Goal: Task Accomplishment & Management: Manage account settings

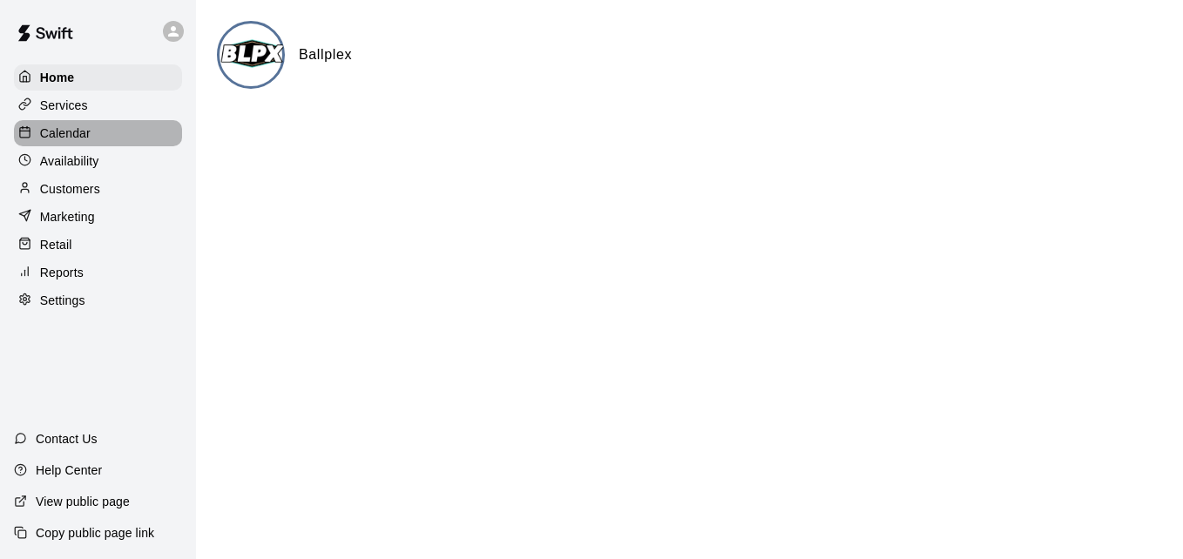
click at [108, 143] on div "Calendar" at bounding box center [98, 133] width 168 height 26
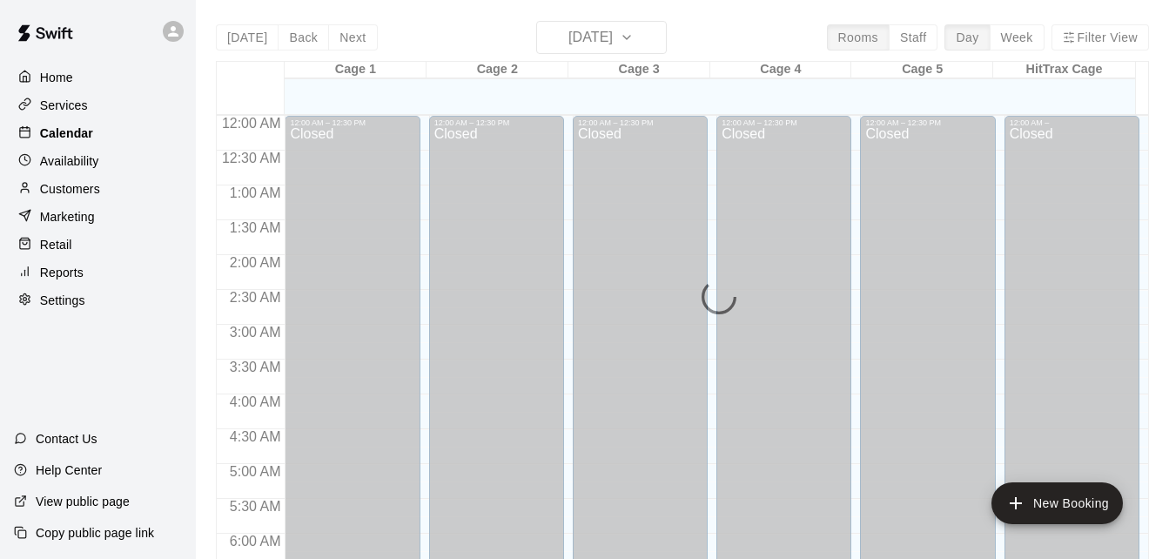
scroll to position [803, 0]
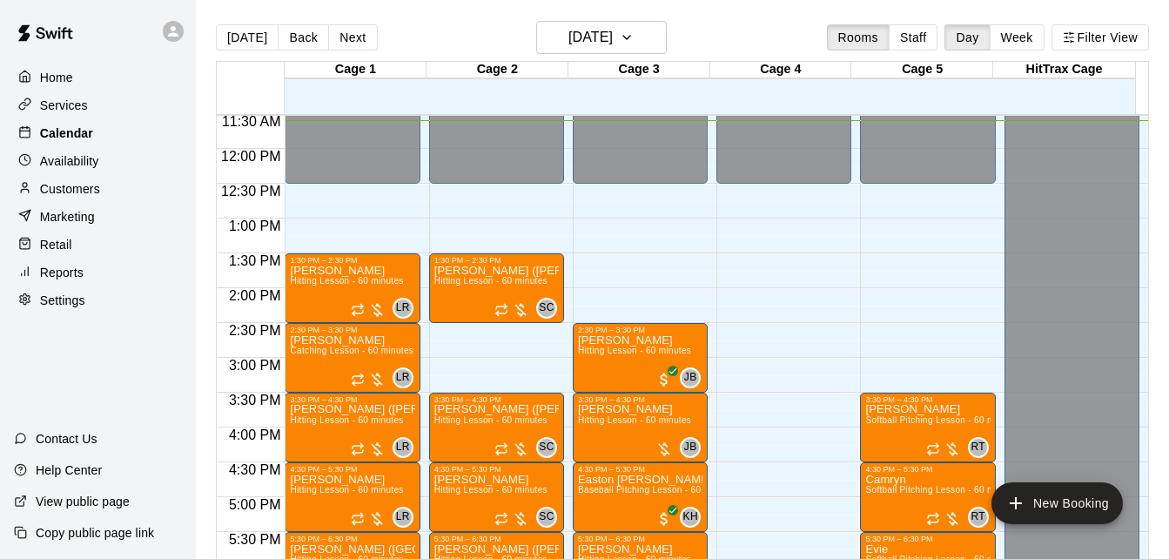
click at [108, 143] on div "Calendar" at bounding box center [98, 133] width 168 height 26
click at [634, 37] on icon "button" at bounding box center [627, 37] width 14 height 21
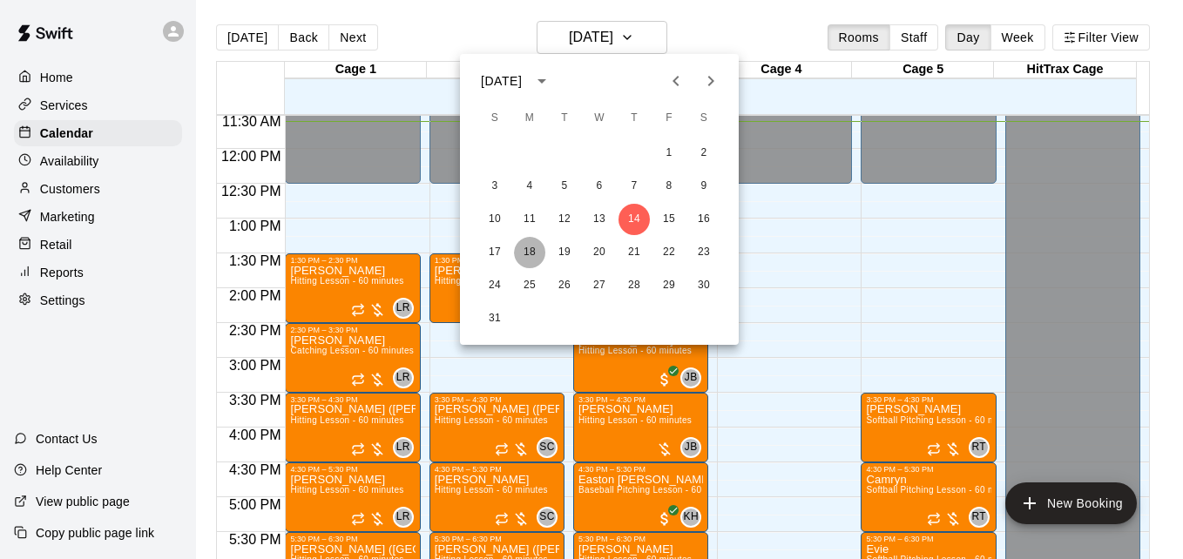
click at [533, 253] on button "18" at bounding box center [529, 252] width 31 height 31
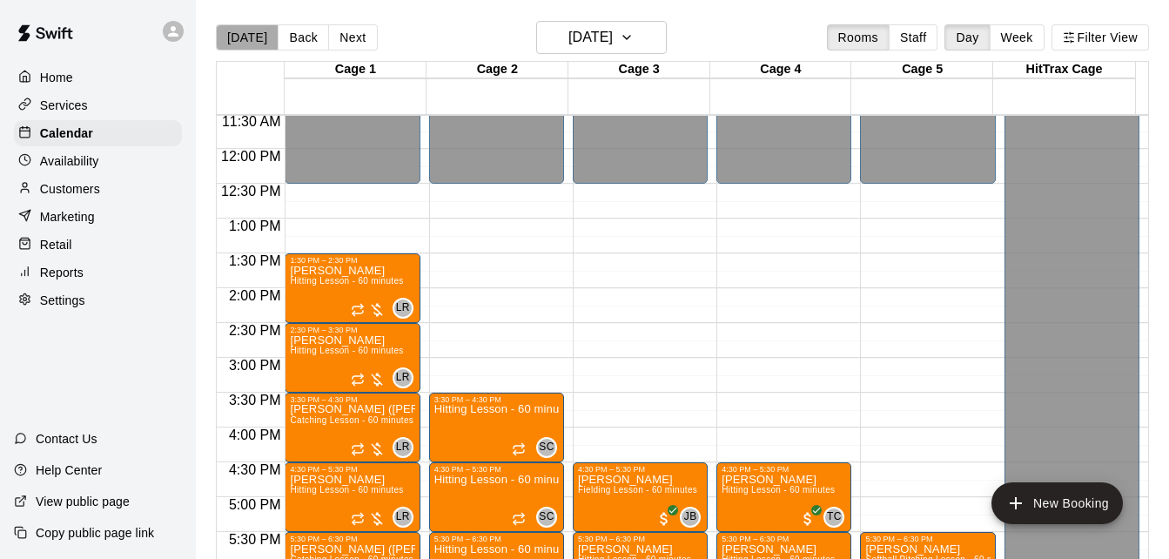
click at [246, 42] on button "[DATE]" at bounding box center [247, 37] width 63 height 26
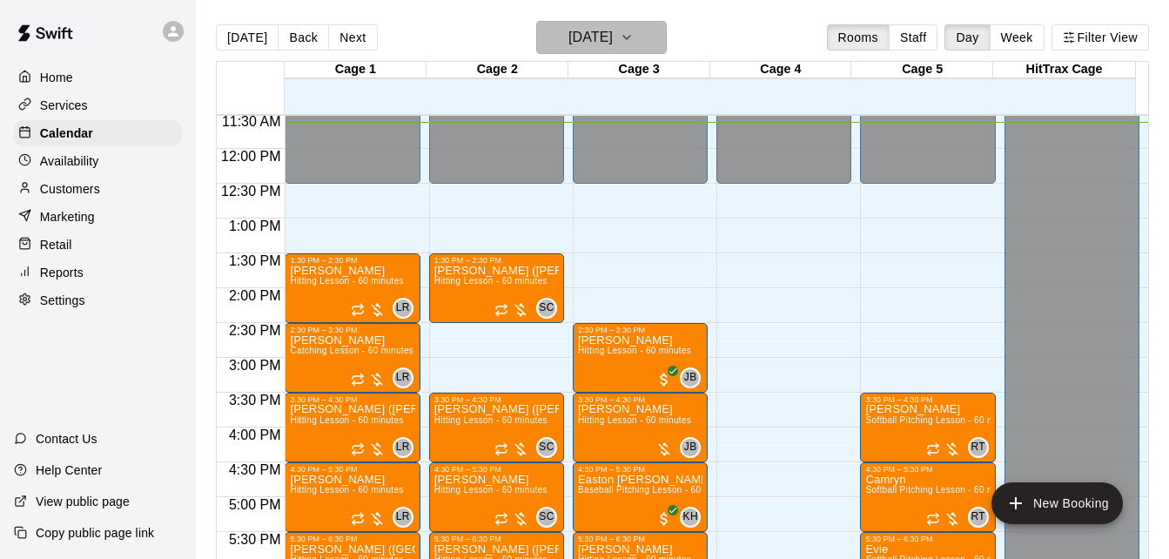
click at [613, 37] on h6 "[DATE]" at bounding box center [591, 37] width 44 height 24
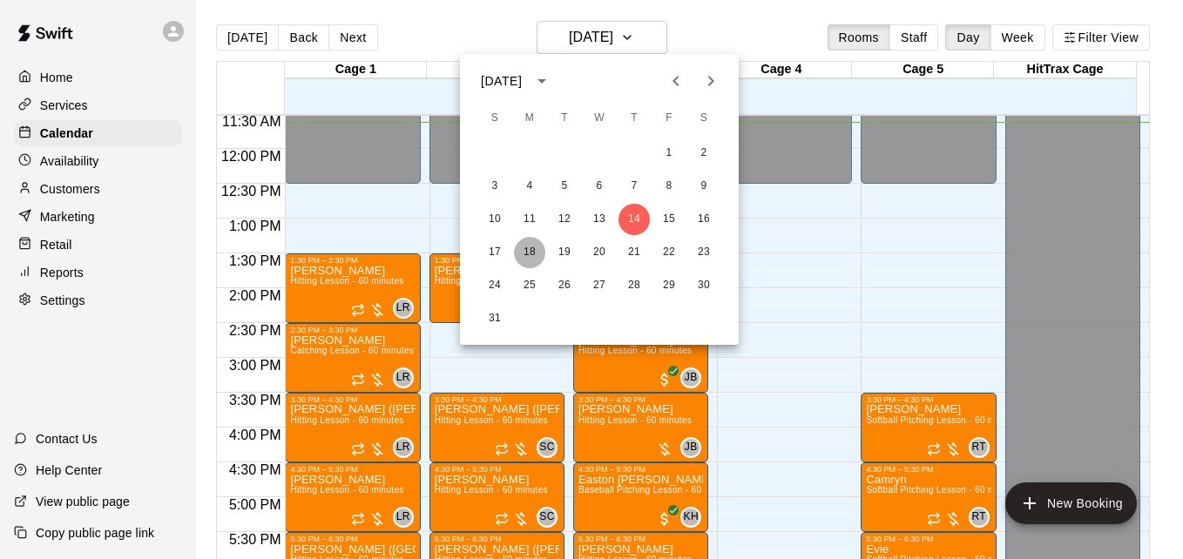
click at [532, 248] on button "18" at bounding box center [529, 252] width 31 height 31
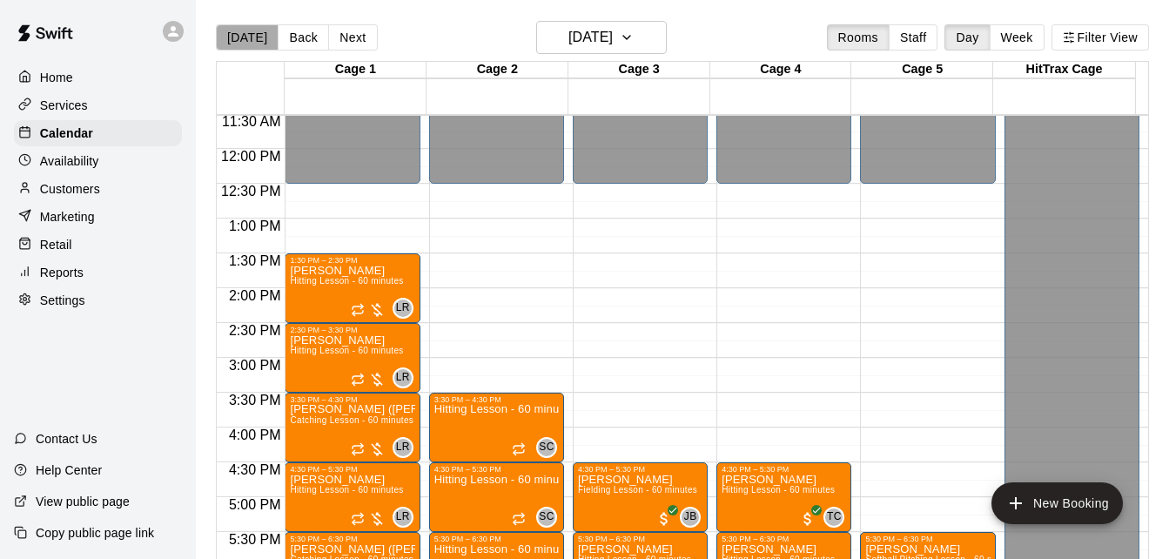
click at [250, 44] on button "[DATE]" at bounding box center [247, 37] width 63 height 26
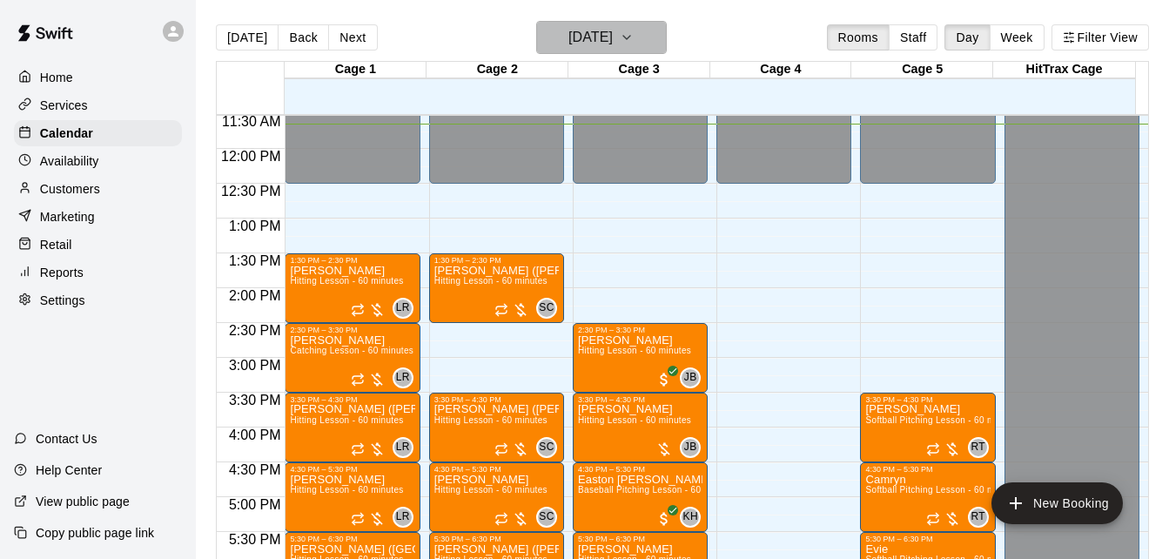
click at [613, 37] on h6 "[DATE]" at bounding box center [591, 37] width 44 height 24
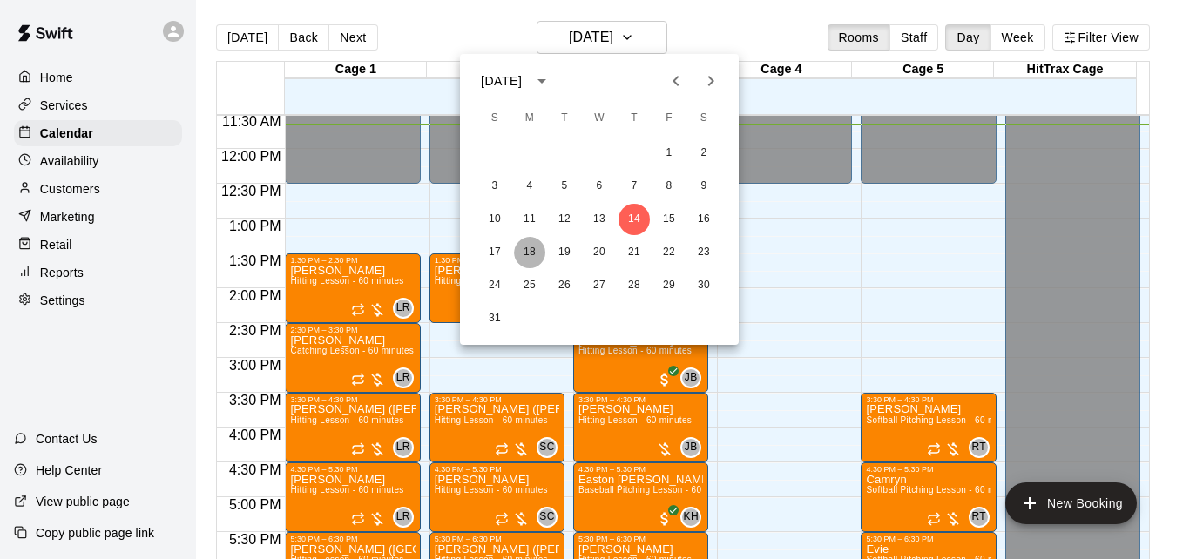
click at [531, 254] on button "18" at bounding box center [529, 252] width 31 height 31
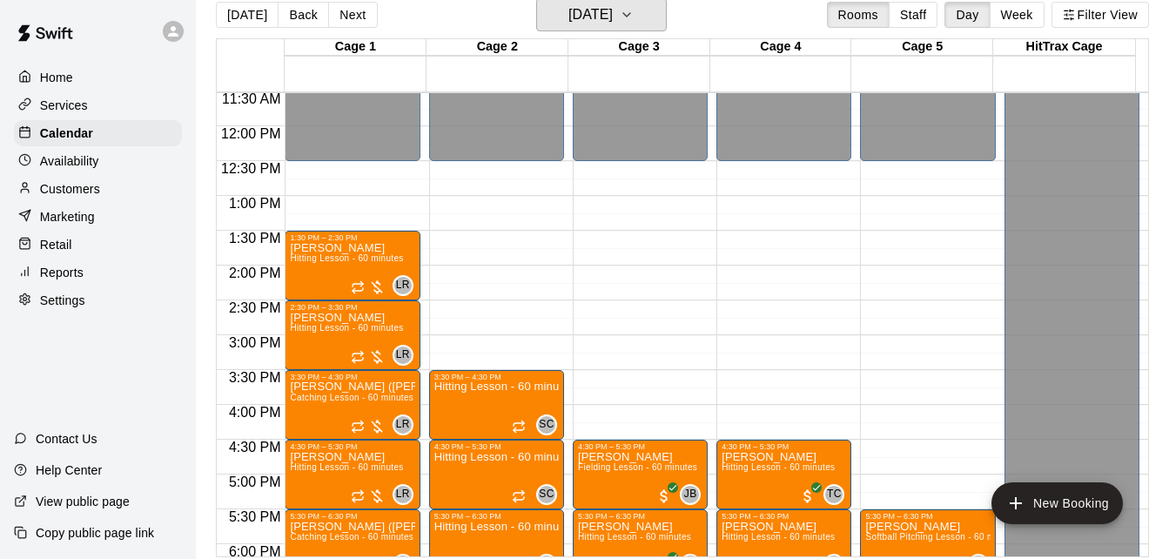
scroll to position [28, 0]
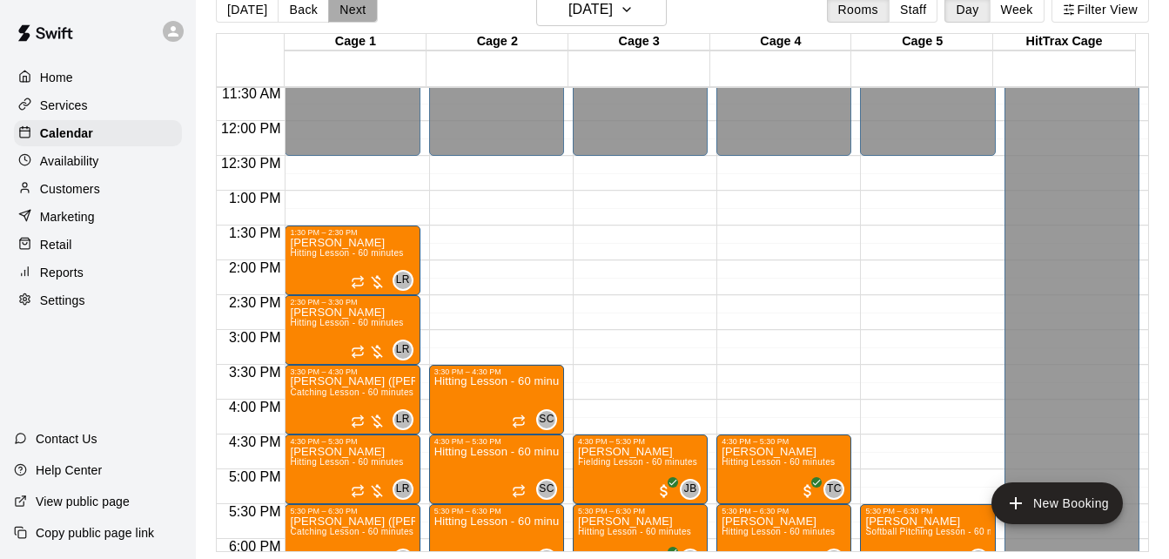
click at [350, 3] on button "Next" at bounding box center [352, 10] width 49 height 26
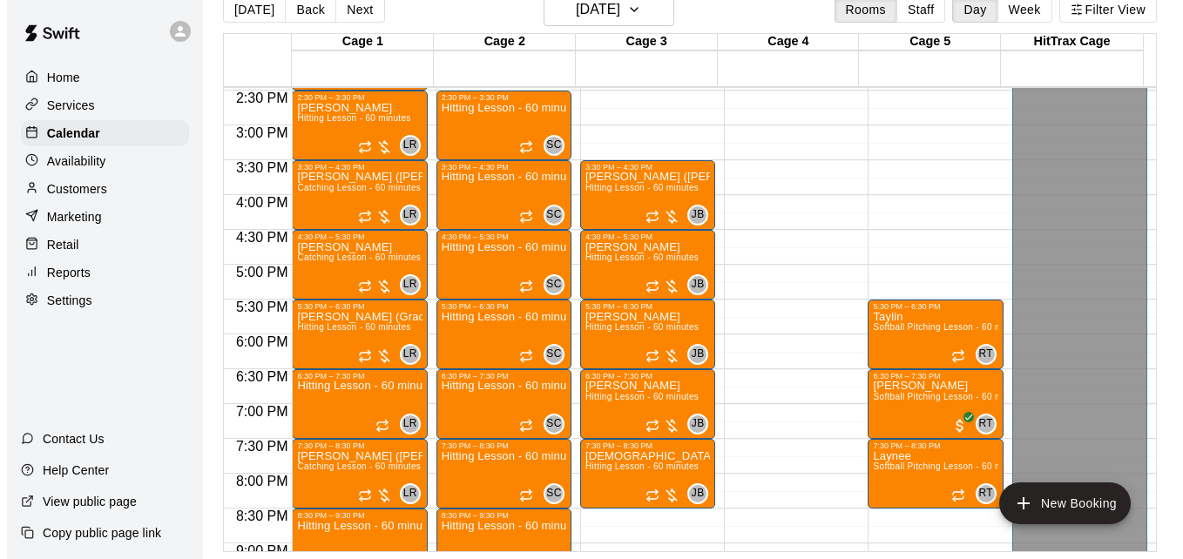
scroll to position [1012, 0]
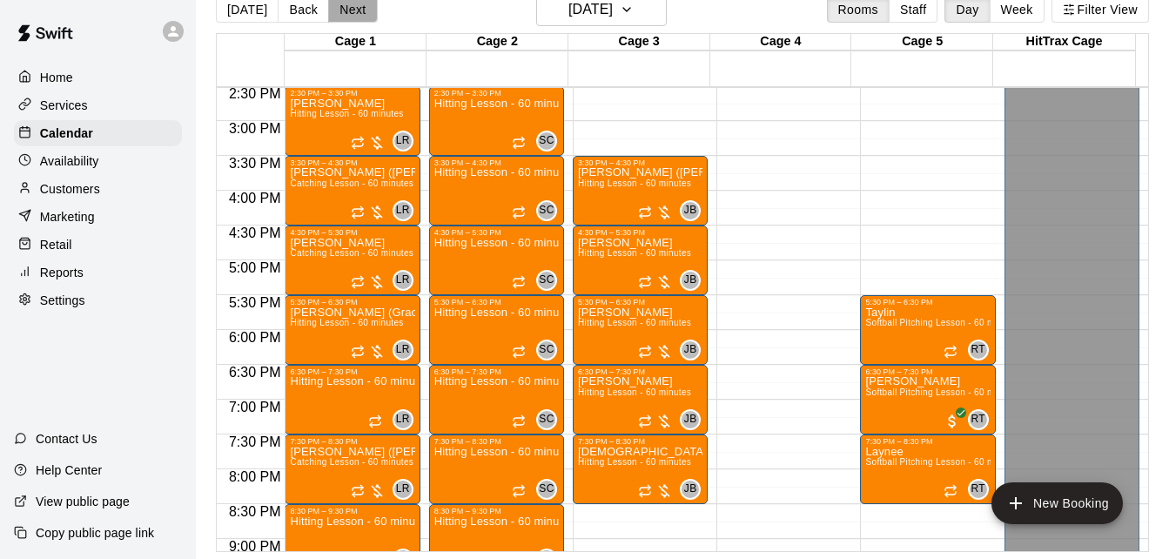
click at [354, 12] on button "Next" at bounding box center [352, 10] width 49 height 26
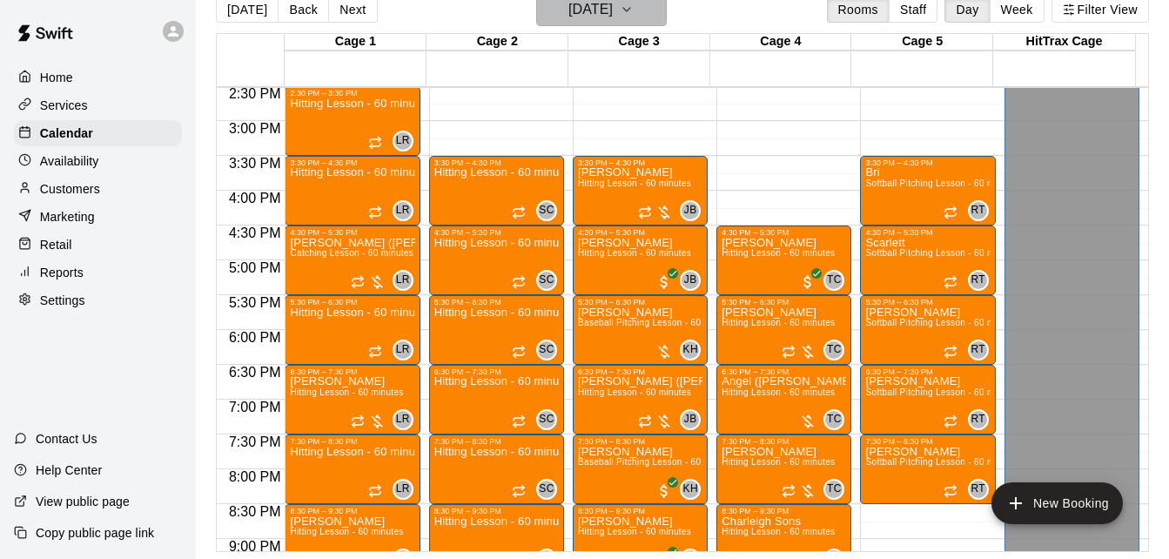
click at [634, 11] on icon "button" at bounding box center [627, 9] width 14 height 21
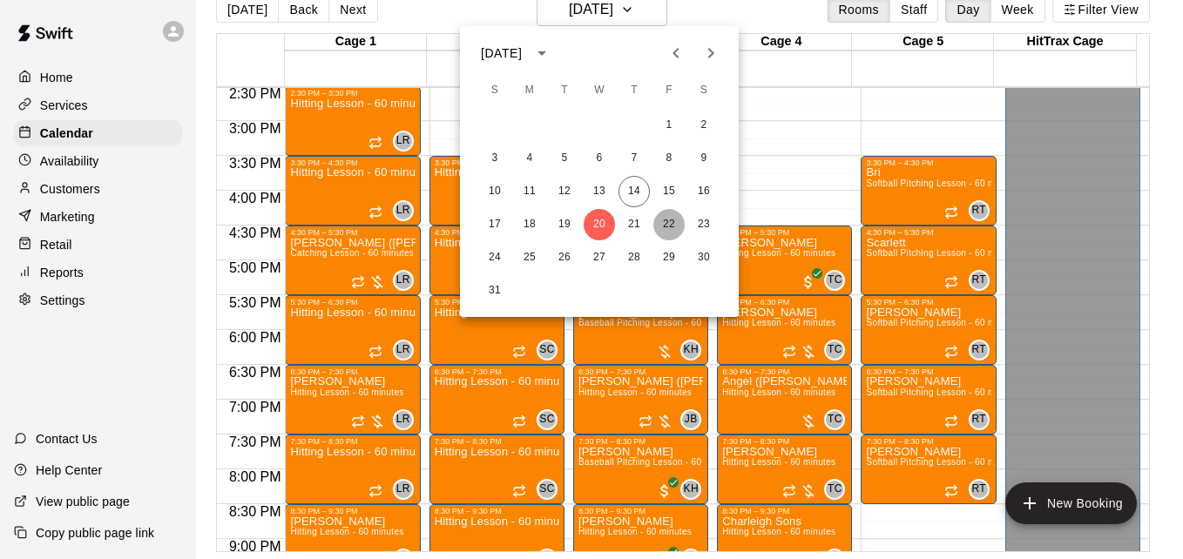
click at [664, 226] on button "22" at bounding box center [668, 224] width 31 height 31
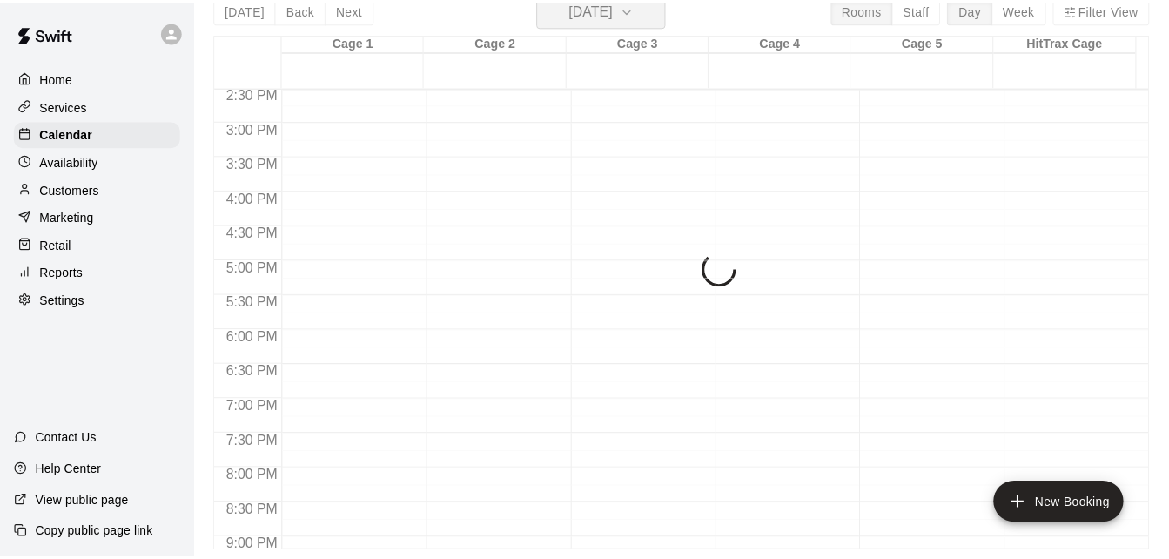
scroll to position [21, 0]
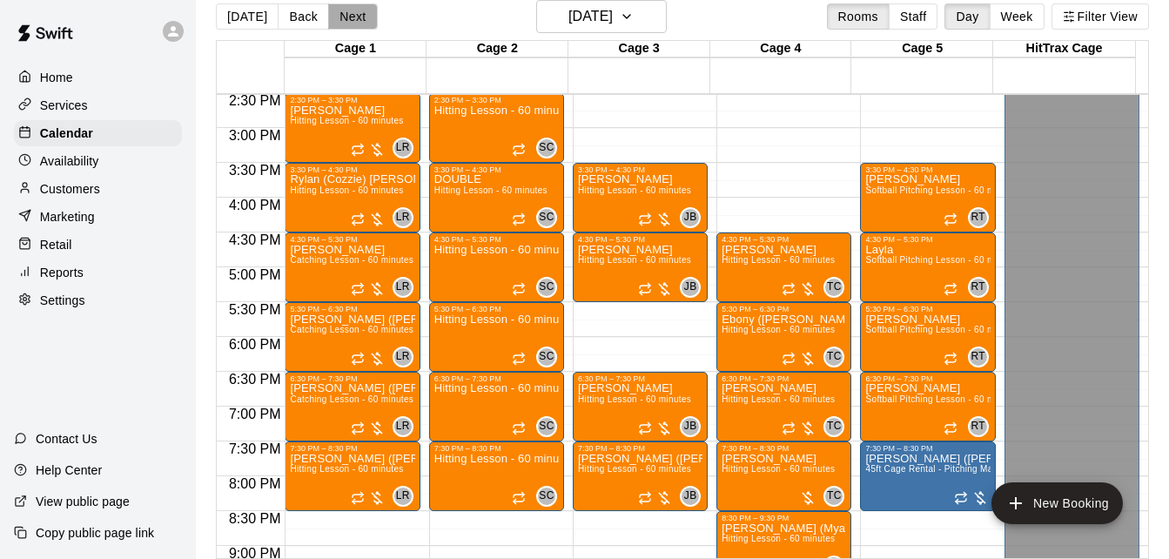
click at [355, 16] on button "Next" at bounding box center [352, 16] width 49 height 26
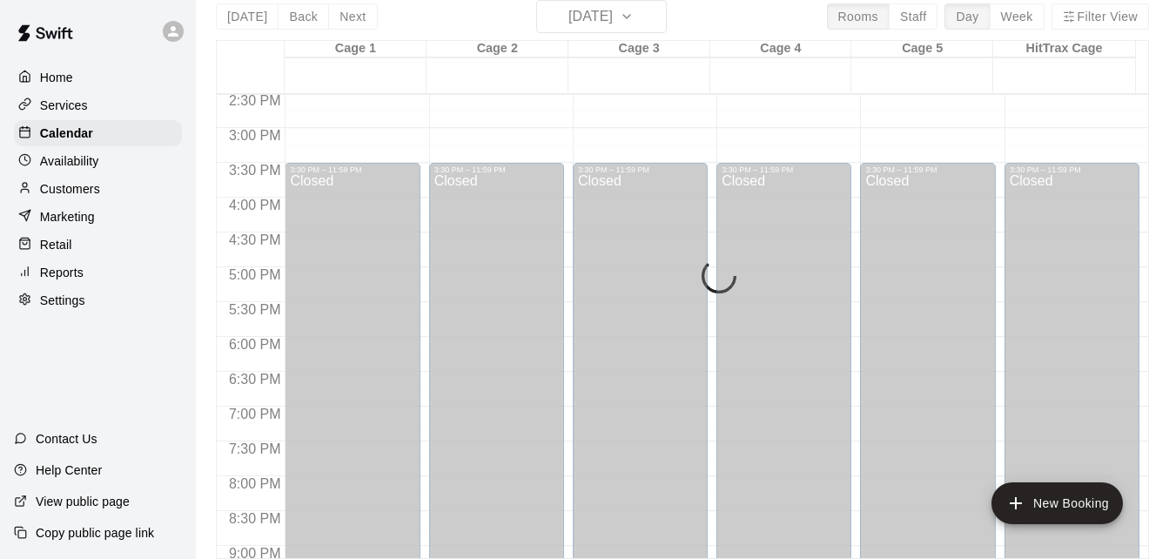
click at [603, 17] on div "Today Back Next Saturday Aug 23 Rooms Staff Day Week Filter View Cage 1 23 Sat …" at bounding box center [682, 279] width 933 height 559
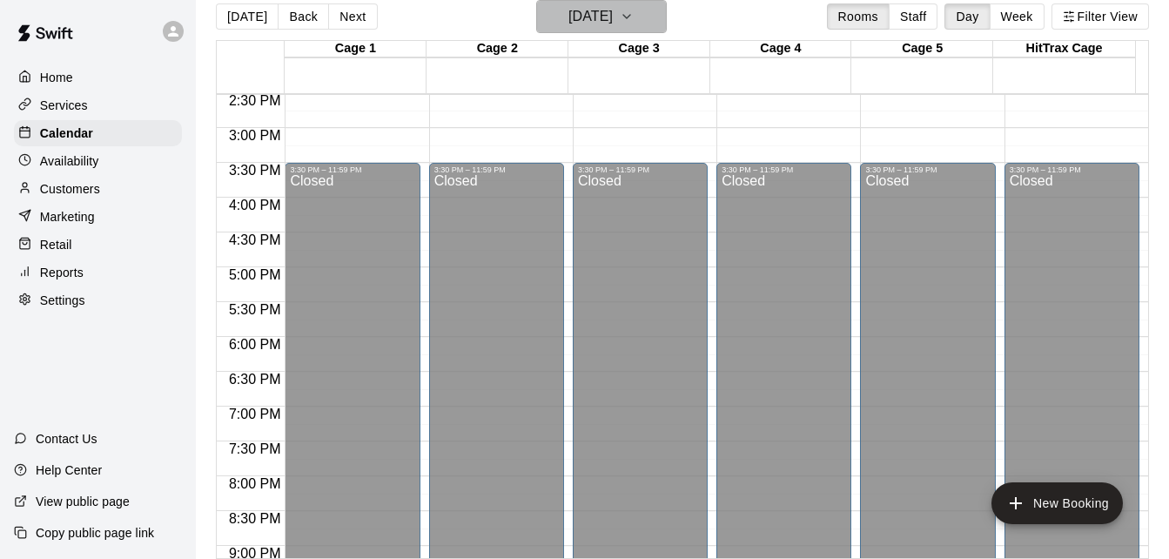
click at [634, 26] on icon "button" at bounding box center [627, 16] width 14 height 21
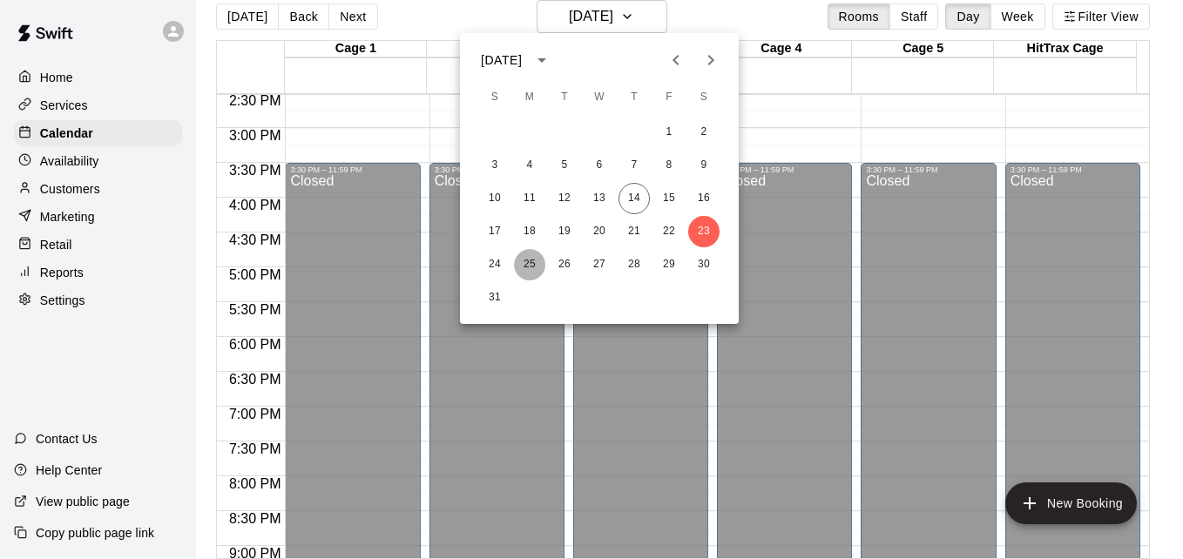
click at [526, 264] on button "25" at bounding box center [529, 264] width 31 height 31
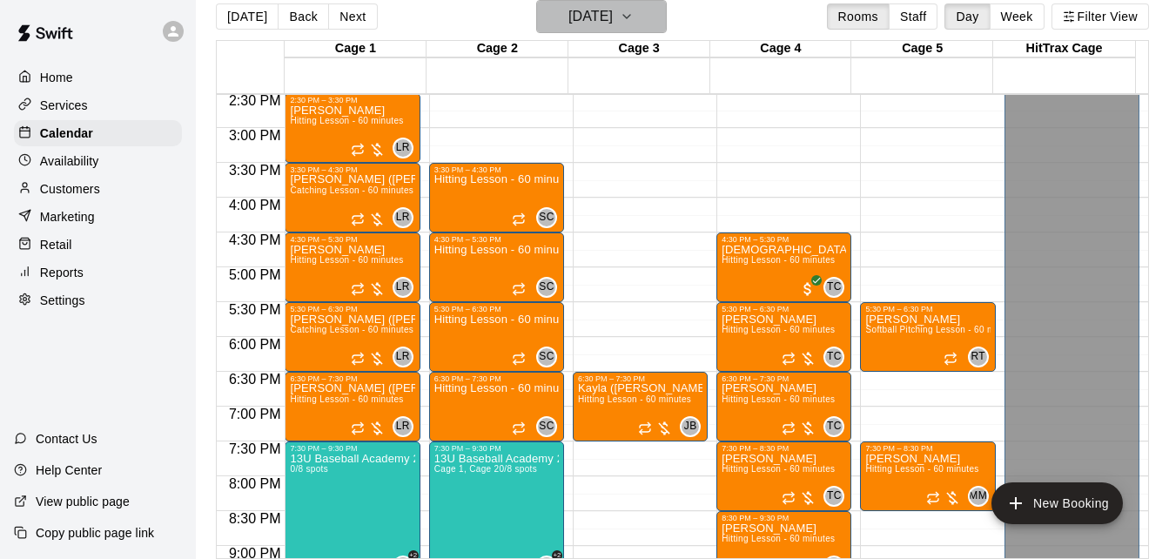
click at [643, 22] on button "Monday Aug 25" at bounding box center [601, 16] width 131 height 33
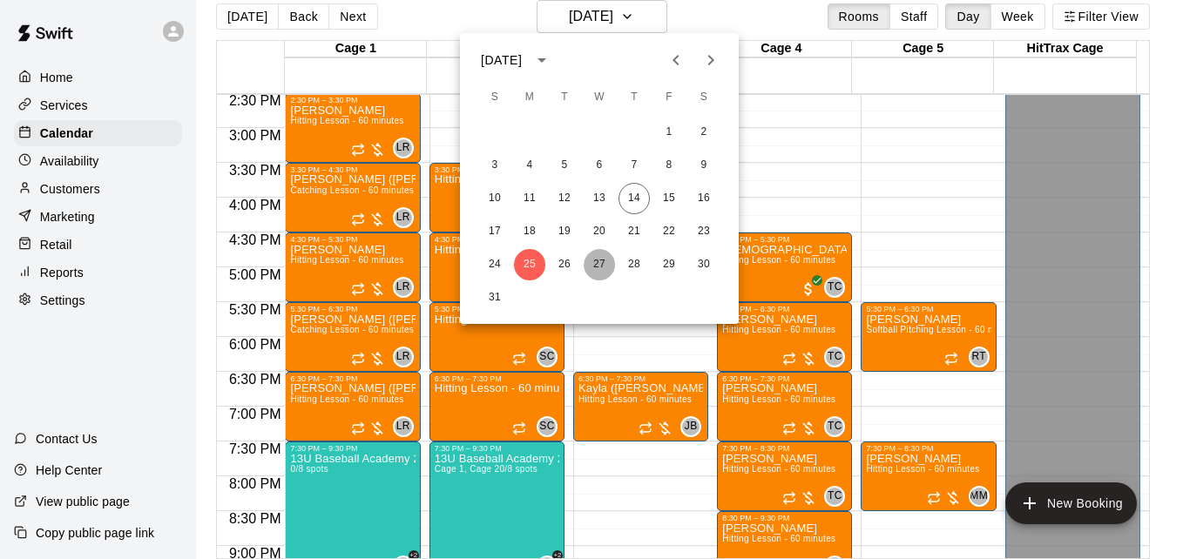
click at [602, 259] on button "27" at bounding box center [598, 264] width 31 height 31
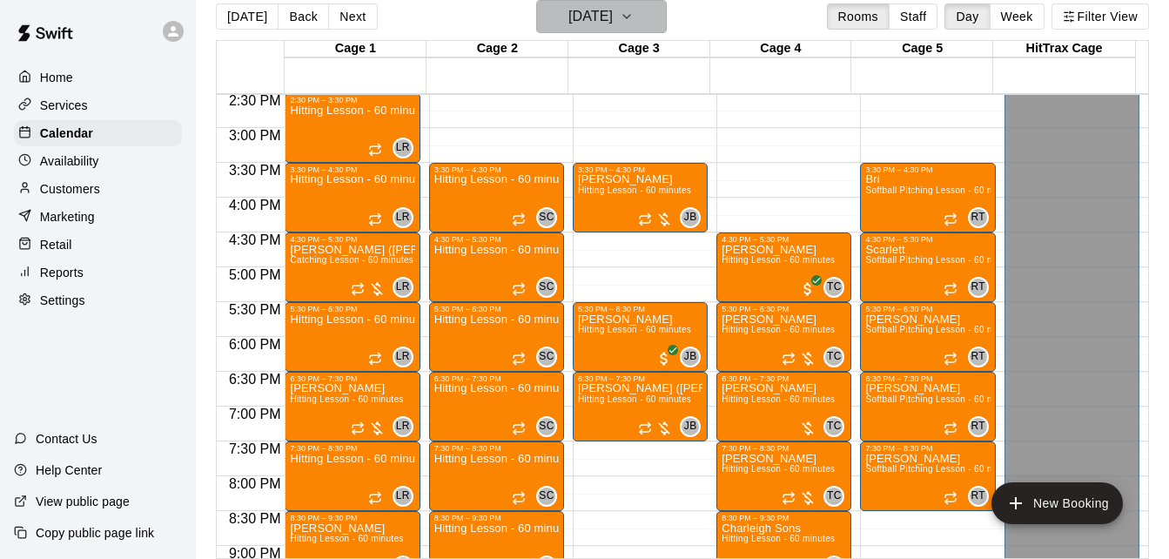
click at [634, 16] on icon "button" at bounding box center [627, 16] width 14 height 21
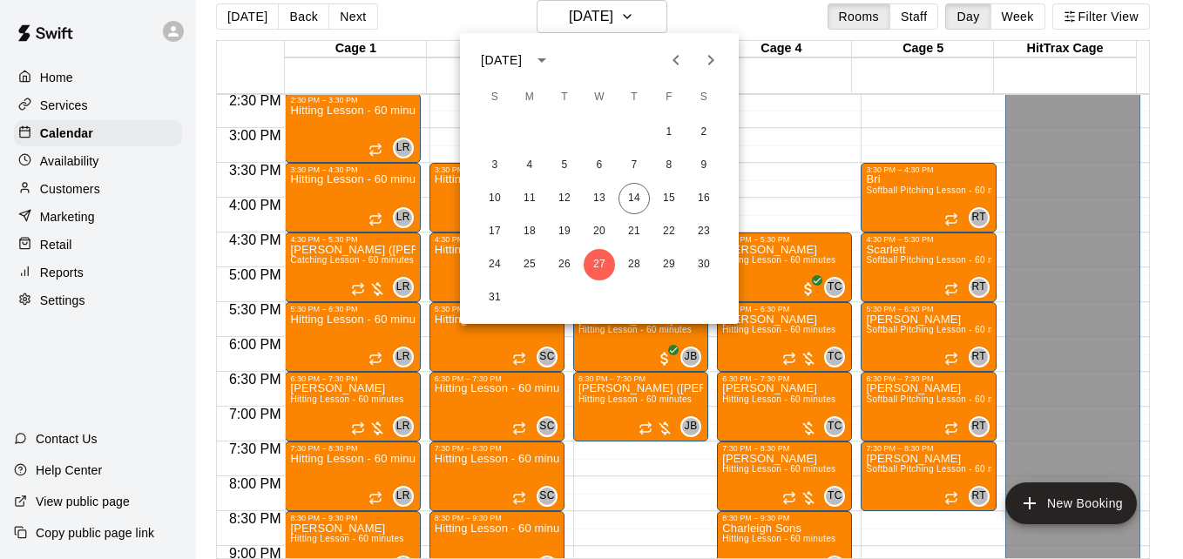
click at [708, 62] on icon "Next month" at bounding box center [710, 60] width 21 height 21
click at [597, 135] on button "3" at bounding box center [598, 132] width 31 height 31
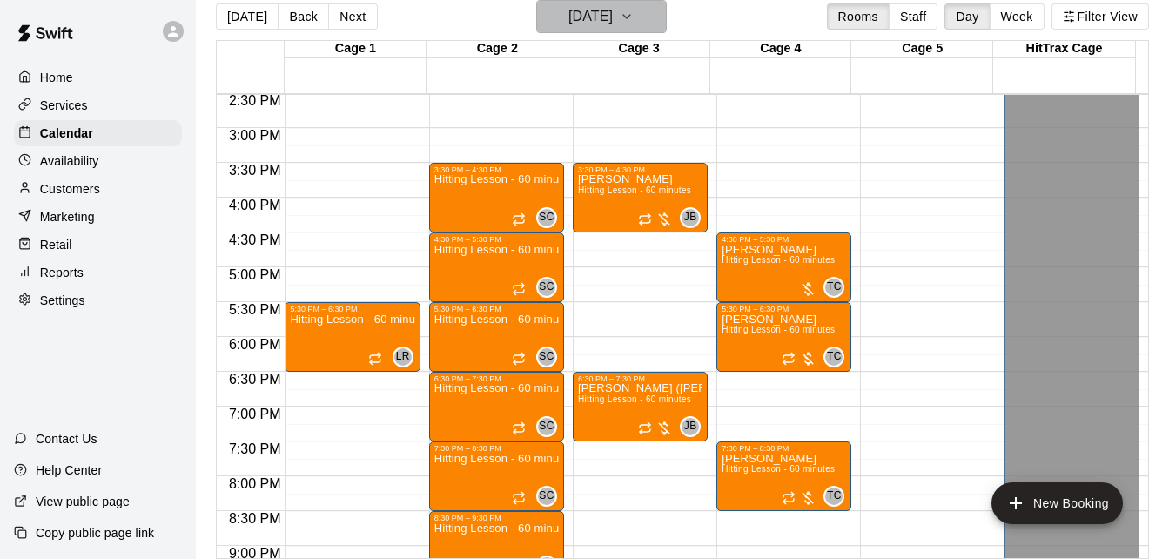
click at [613, 10] on h6 "Wednesday Sep 03" at bounding box center [591, 16] width 44 height 24
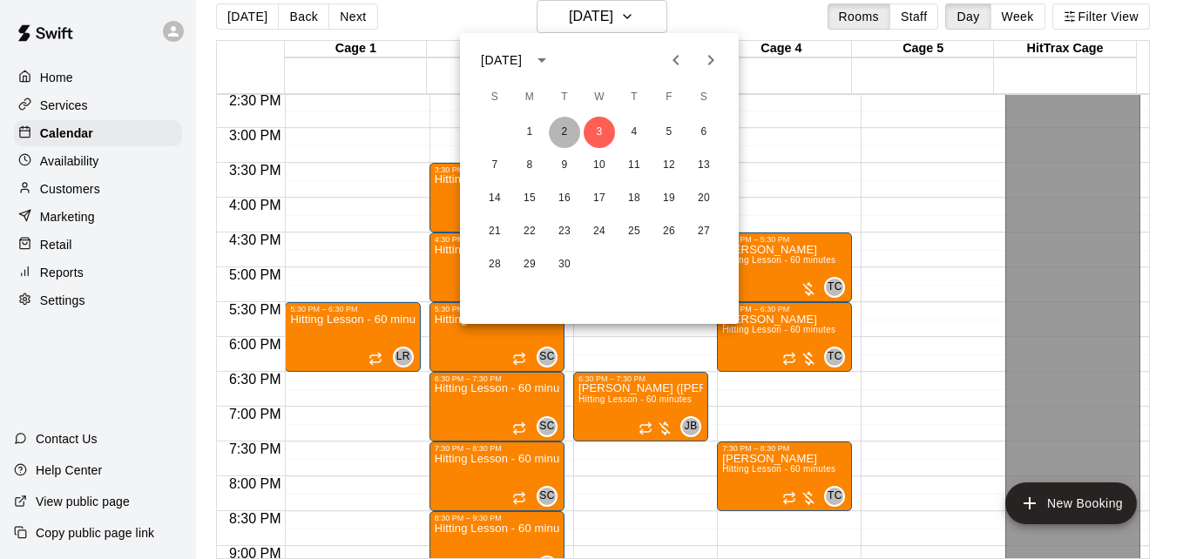
click at [563, 135] on button "2" at bounding box center [564, 132] width 31 height 31
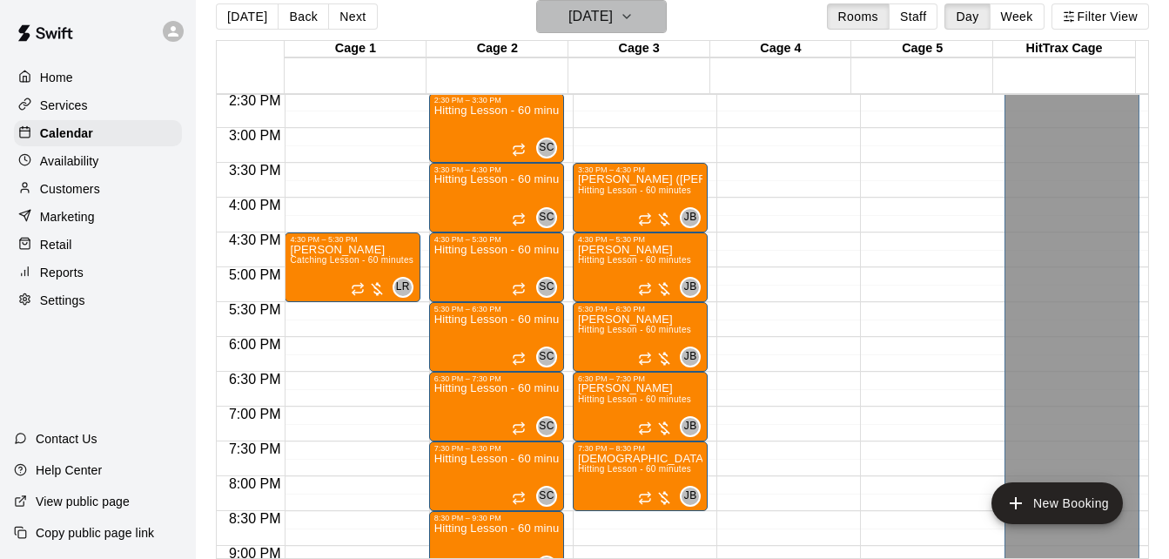
click at [596, 19] on h6 "Tuesday Sep 02" at bounding box center [591, 16] width 44 height 24
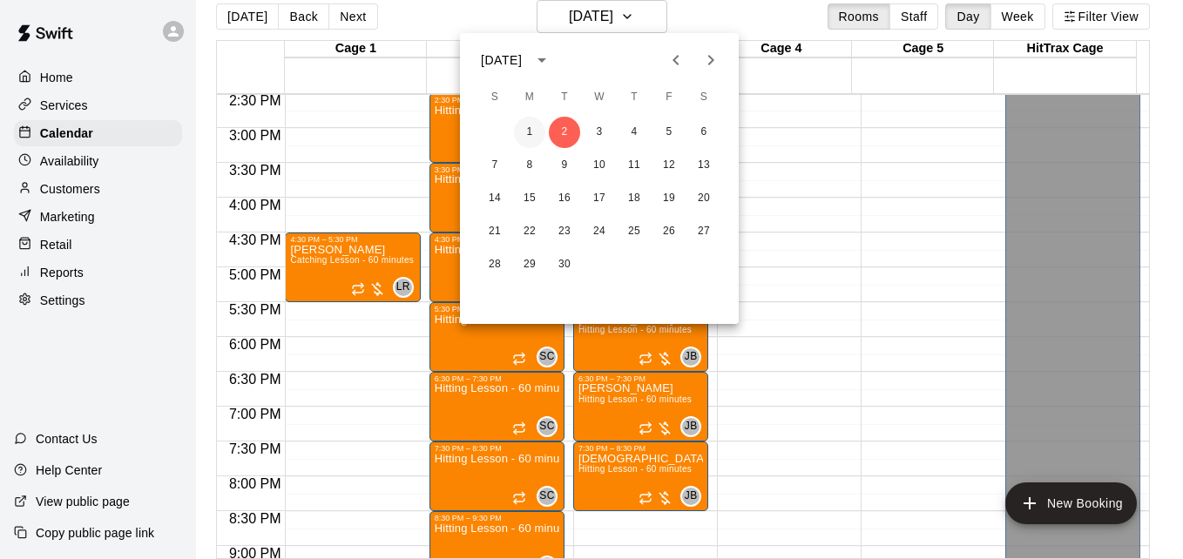
click at [536, 130] on button "1" at bounding box center [529, 132] width 31 height 31
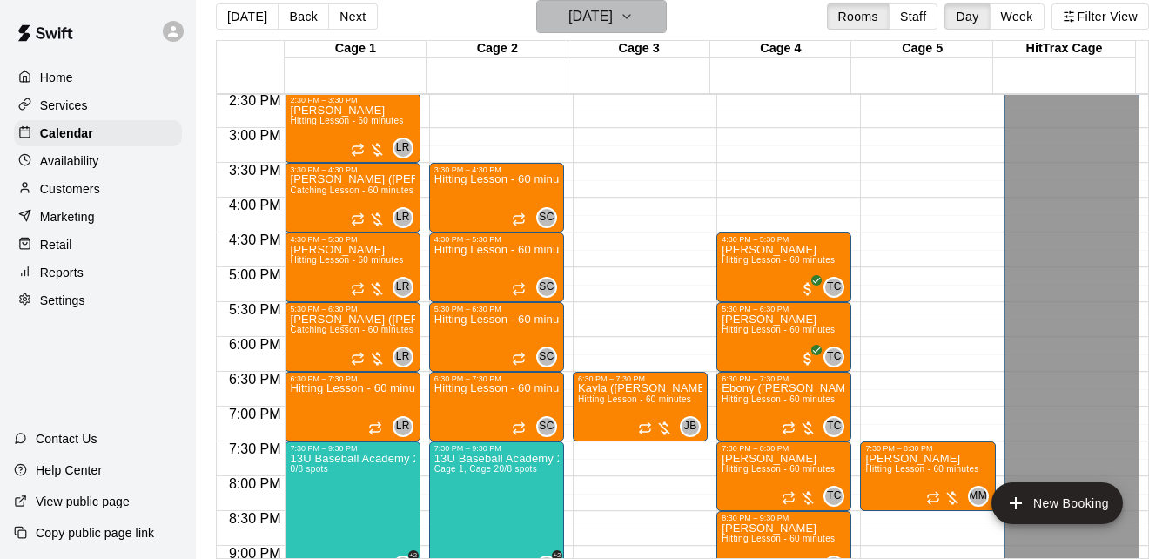
click at [648, 28] on button "Monday Sep 01" at bounding box center [601, 16] width 131 height 33
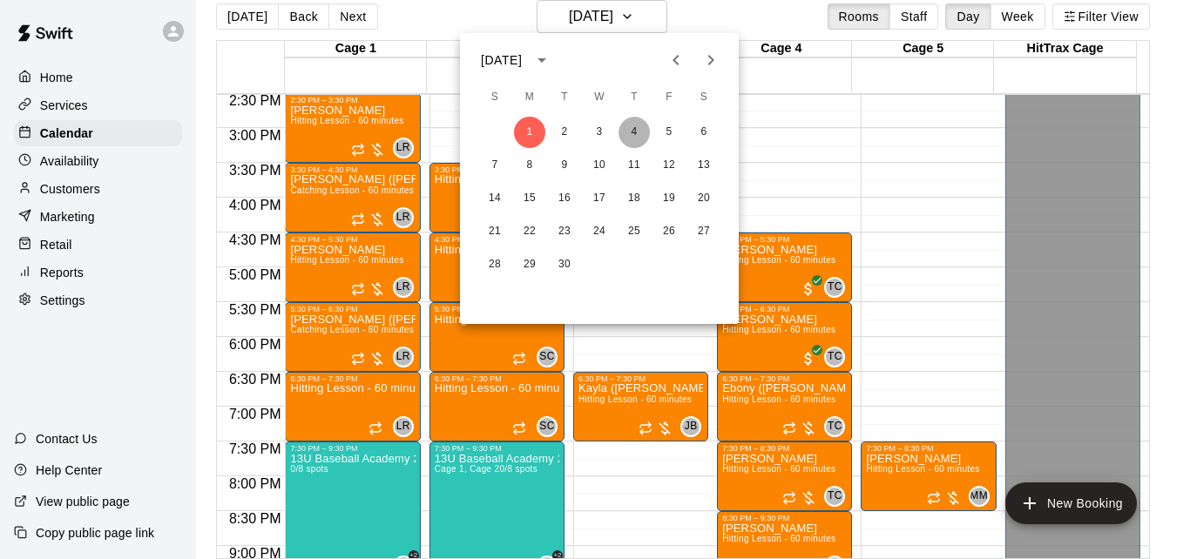
click at [637, 129] on button "4" at bounding box center [633, 132] width 31 height 31
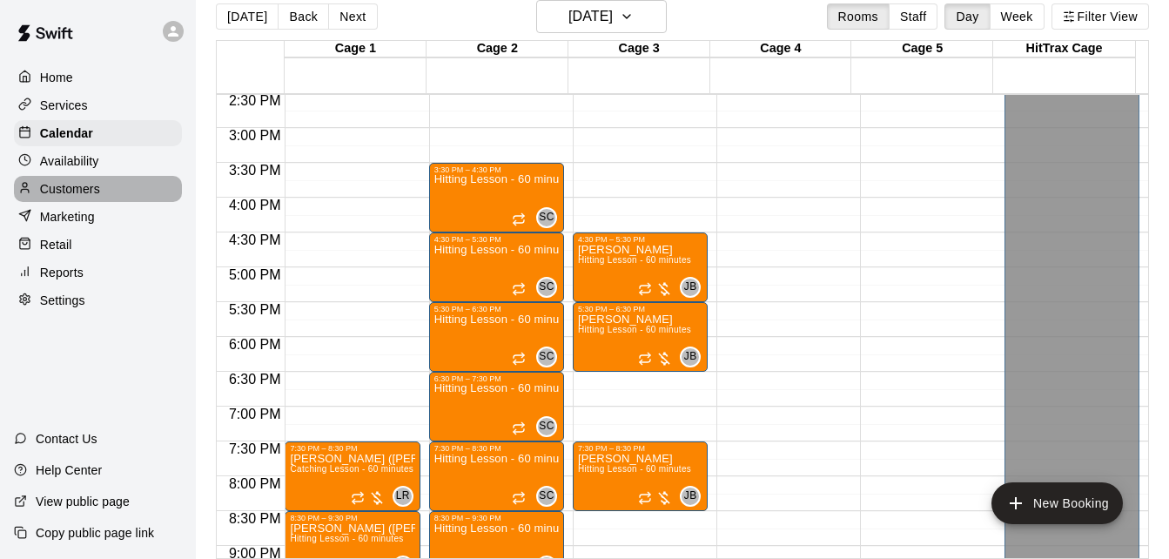
click at [121, 193] on div "Customers" at bounding box center [98, 189] width 168 height 26
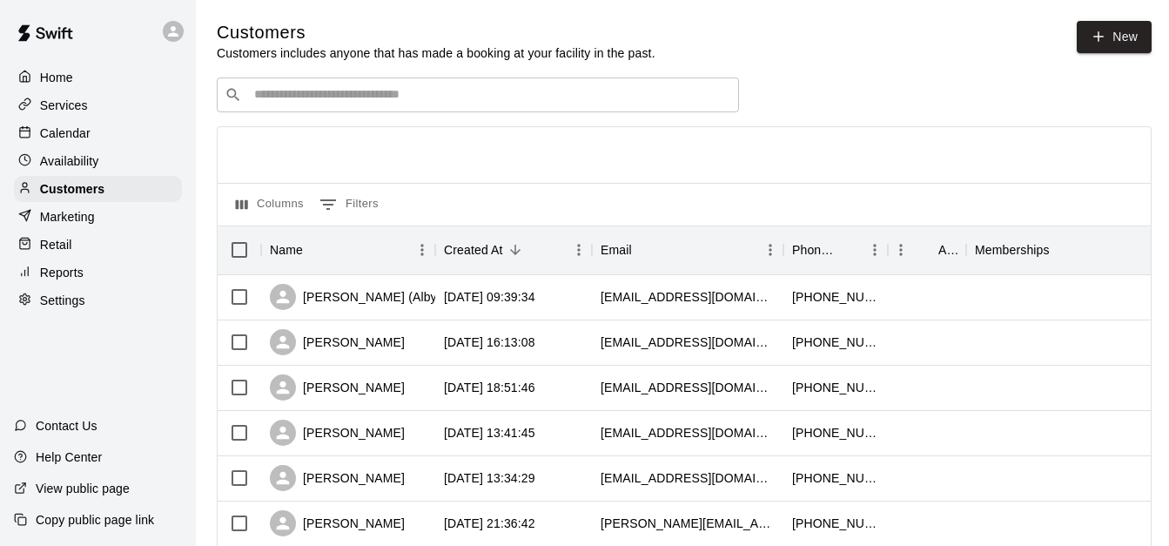
click at [421, 91] on input "Search customers by name or email" at bounding box center [490, 94] width 482 height 17
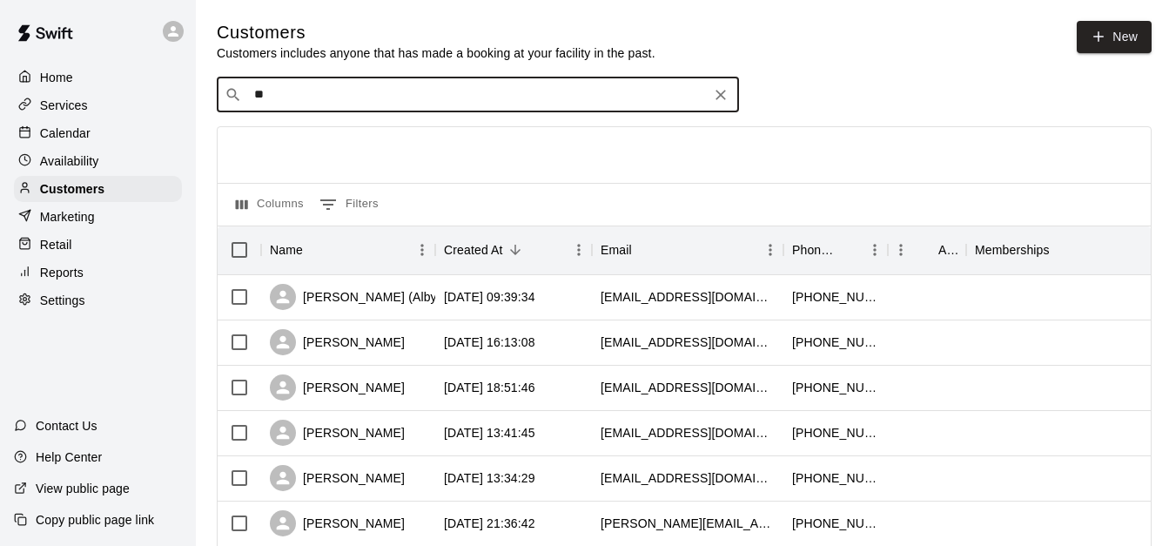
type input "*"
type input "****"
click at [441, 152] on div "Hailey Veon veonshscorps@gmail.com" at bounding box center [496, 143] width 460 height 37
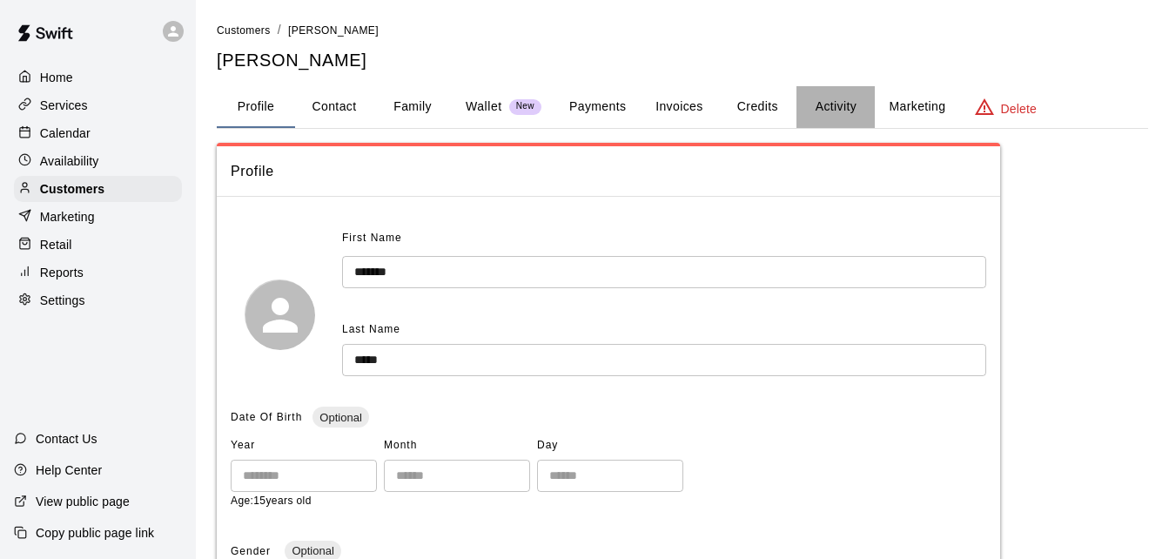
click at [853, 110] on button "Activity" at bounding box center [836, 107] width 78 height 42
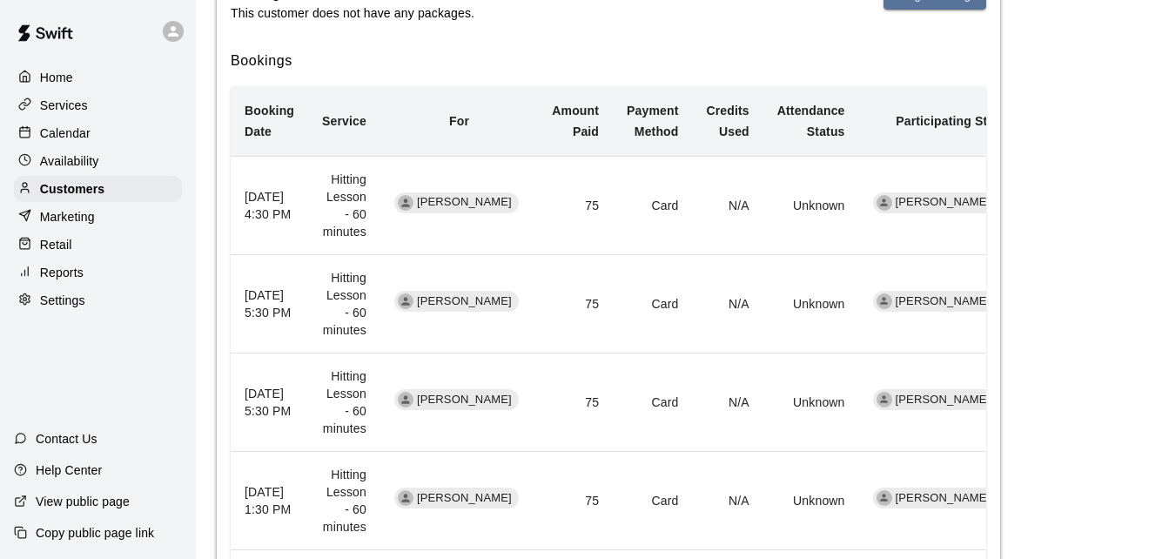
scroll to position [383, 0]
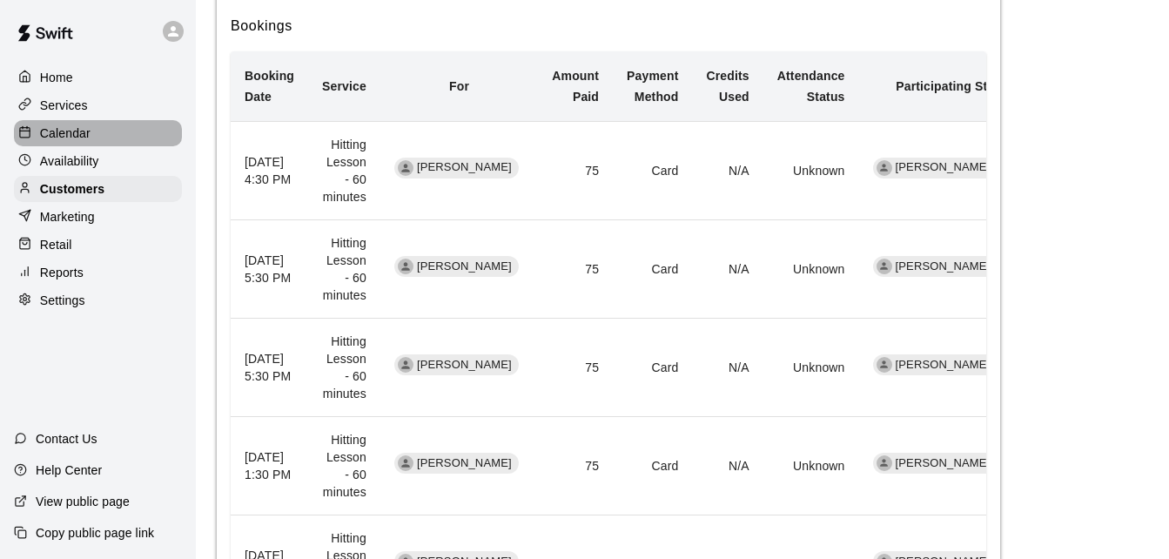
click at [106, 137] on div "Calendar" at bounding box center [98, 133] width 168 height 26
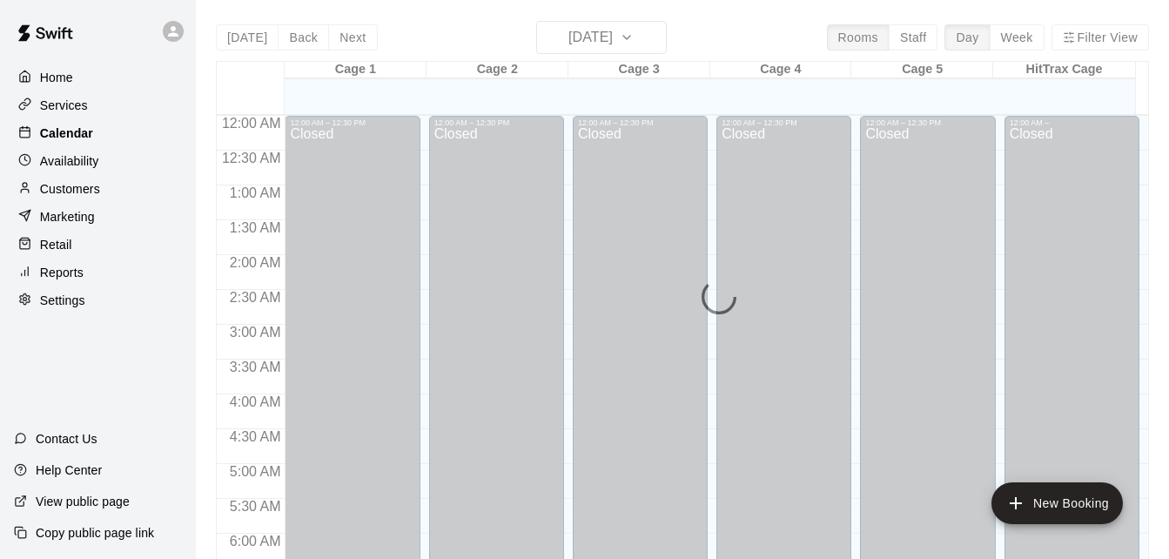
scroll to position [816, 0]
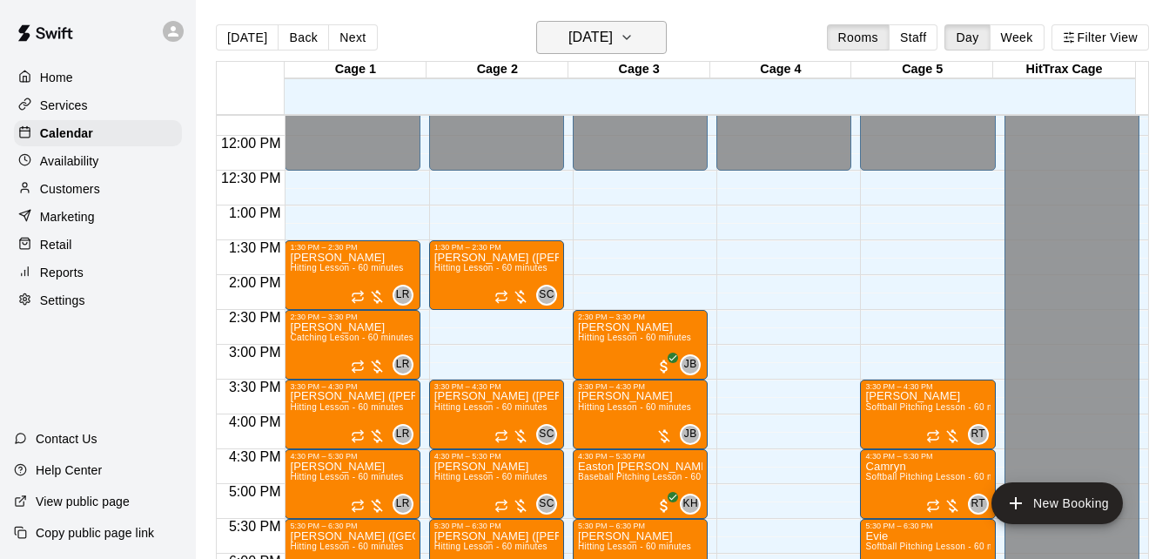
click at [613, 31] on h6 "[DATE]" at bounding box center [591, 37] width 44 height 24
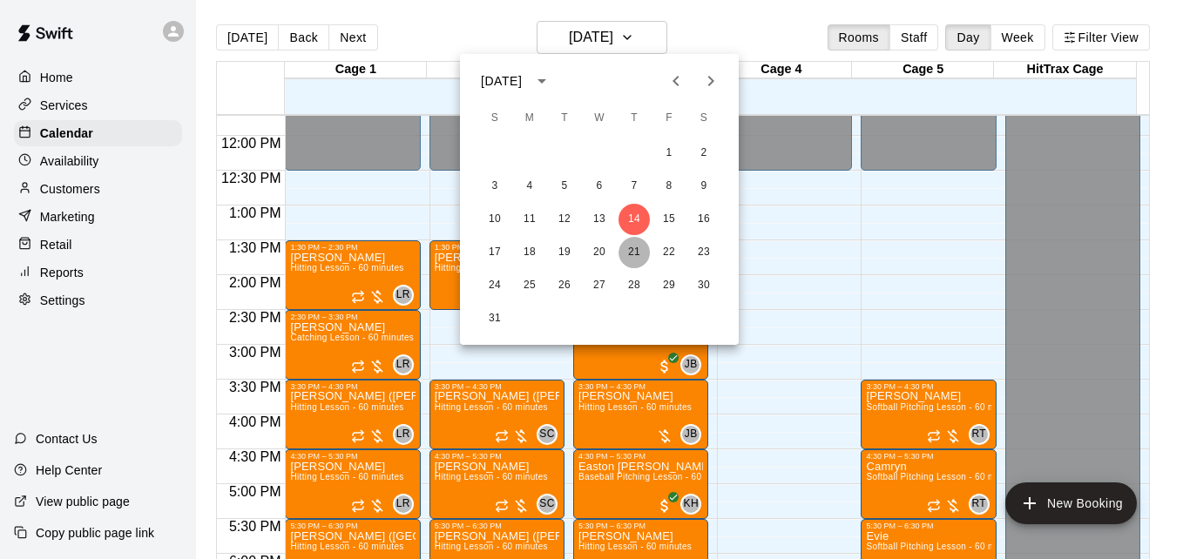
click at [632, 262] on button "21" at bounding box center [633, 252] width 31 height 31
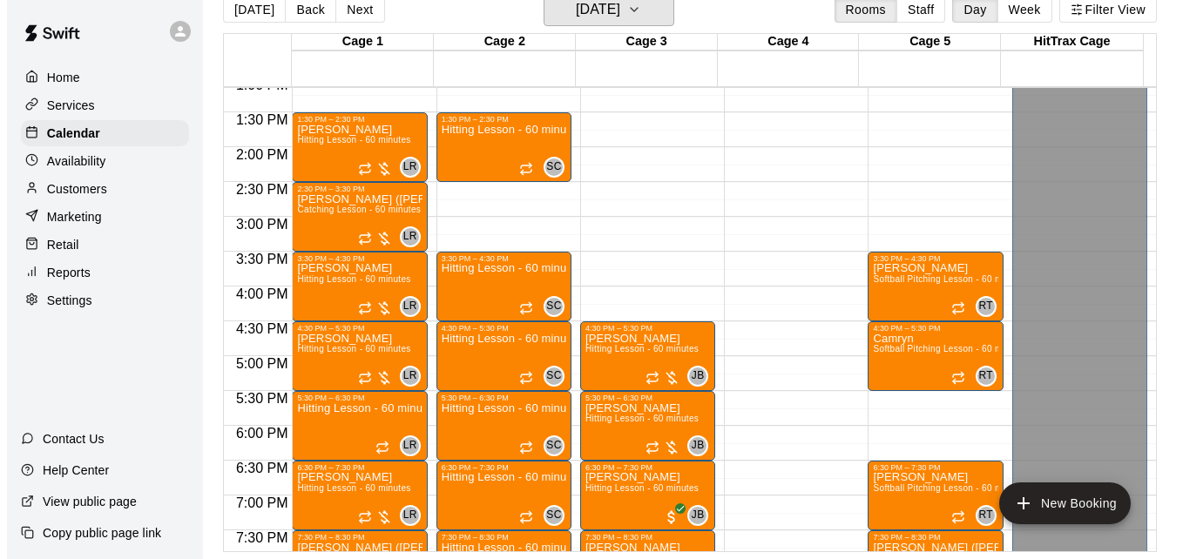
scroll to position [955, 0]
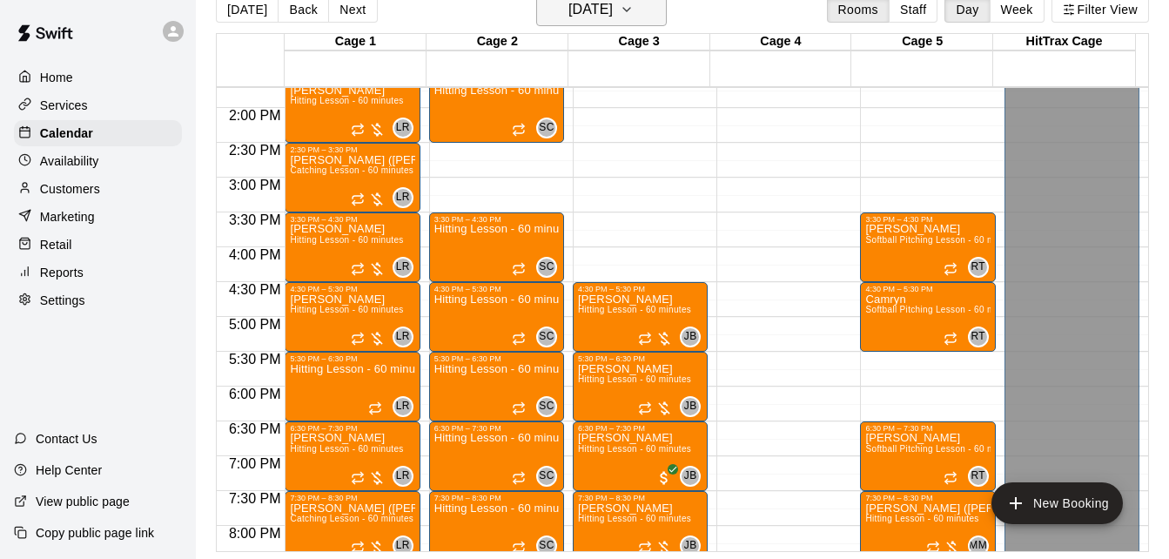
click at [653, 22] on button "Thursday Aug 21" at bounding box center [601, 9] width 131 height 33
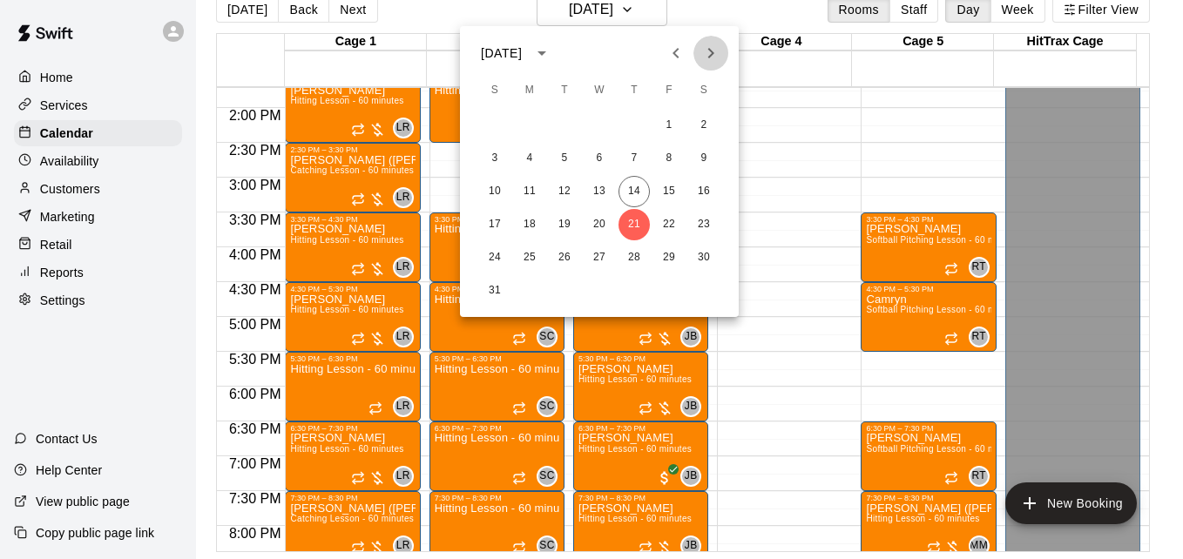
click at [711, 52] on icon "Next month" at bounding box center [710, 53] width 21 height 21
click at [594, 121] on button "3" at bounding box center [598, 125] width 31 height 31
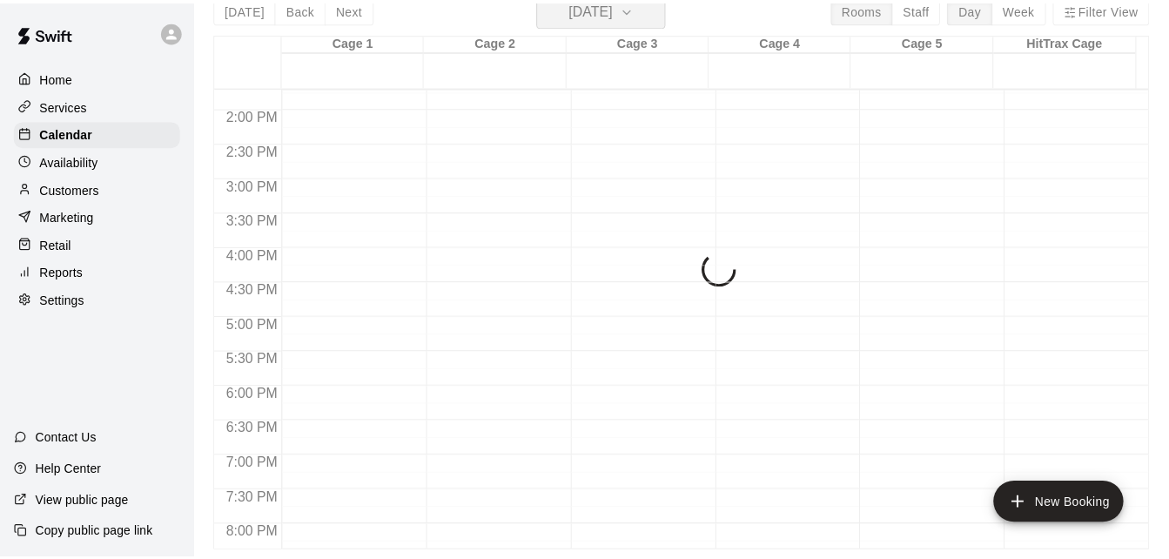
scroll to position [21, 0]
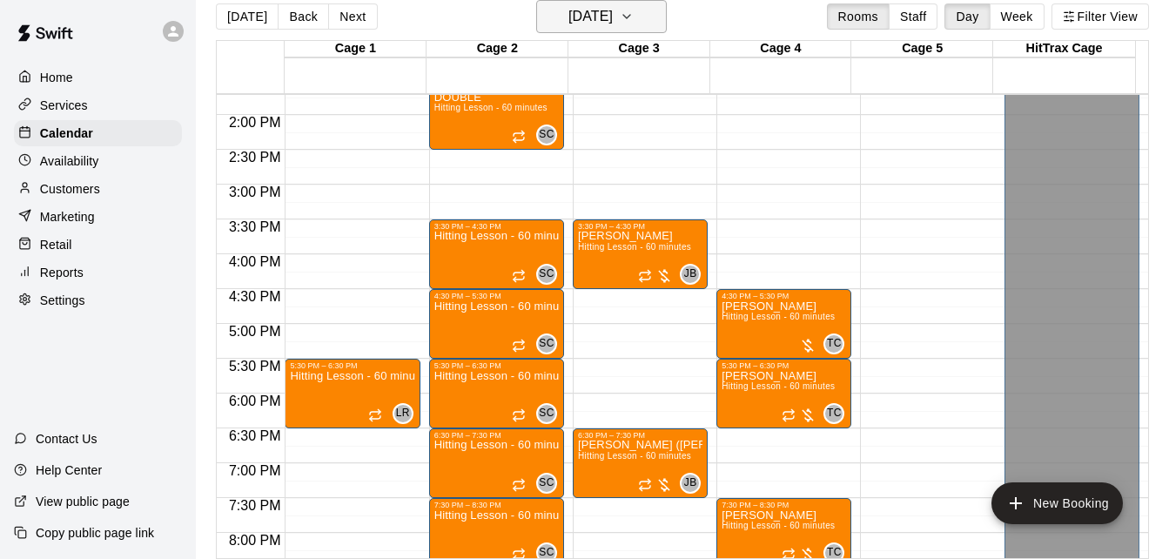
click at [634, 23] on icon "button" at bounding box center [627, 16] width 14 height 21
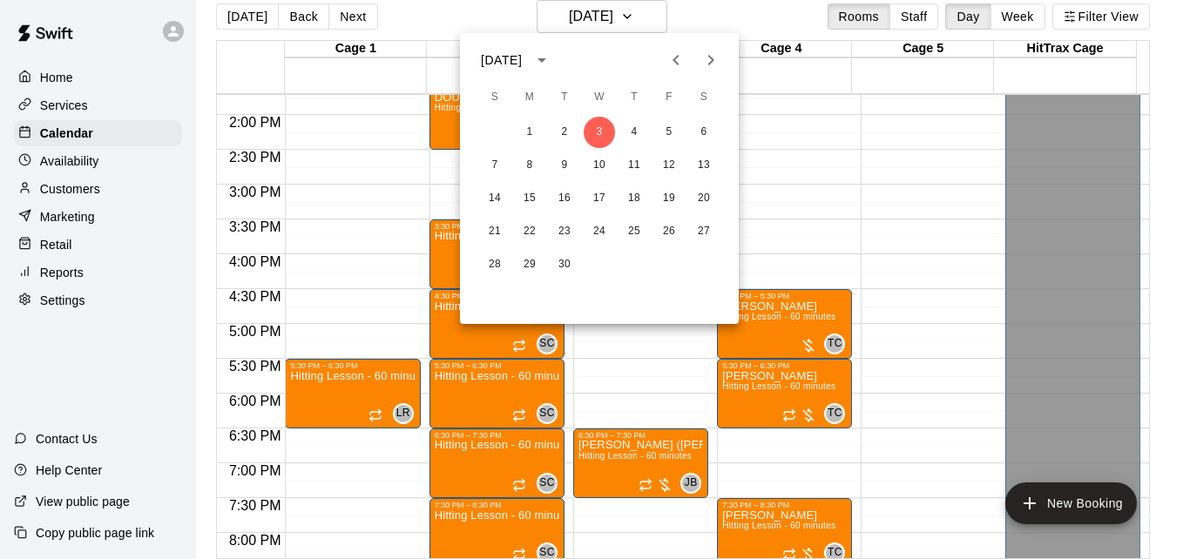
click at [673, 61] on icon "Previous month" at bounding box center [675, 60] width 6 height 10
click at [706, 56] on icon "Next month" at bounding box center [710, 60] width 21 height 21
click at [604, 129] on button "3" at bounding box center [598, 132] width 31 height 31
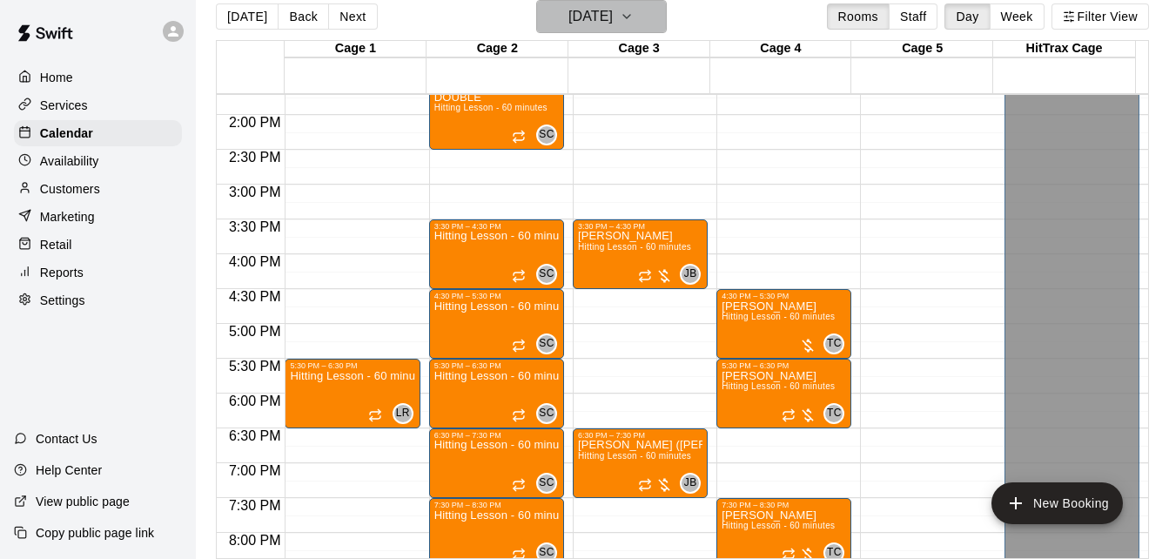
click at [634, 18] on icon "button" at bounding box center [627, 16] width 14 height 21
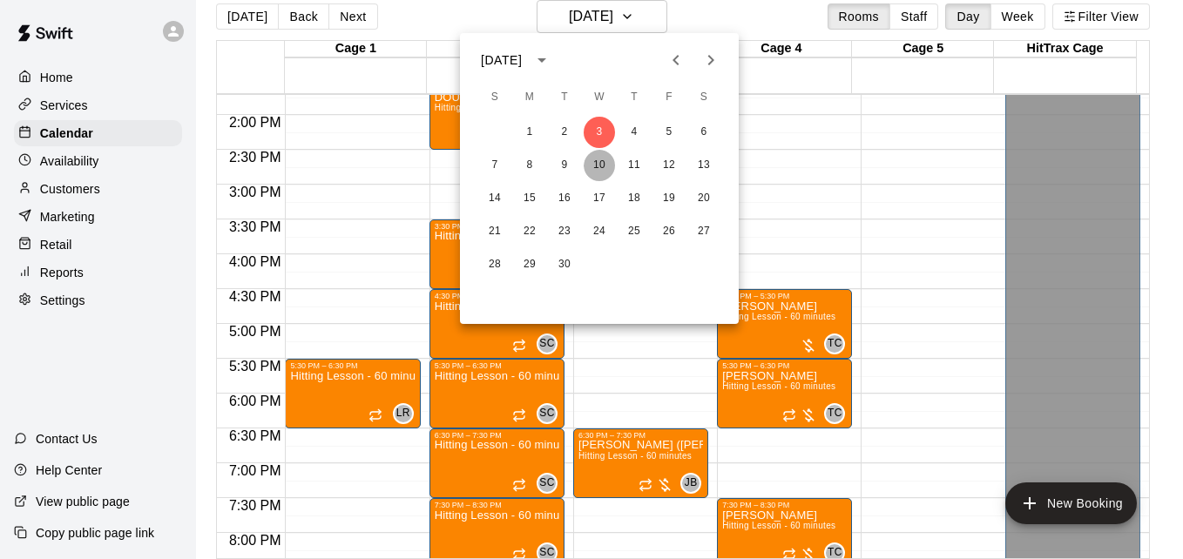
click at [603, 171] on button "10" at bounding box center [598, 165] width 31 height 31
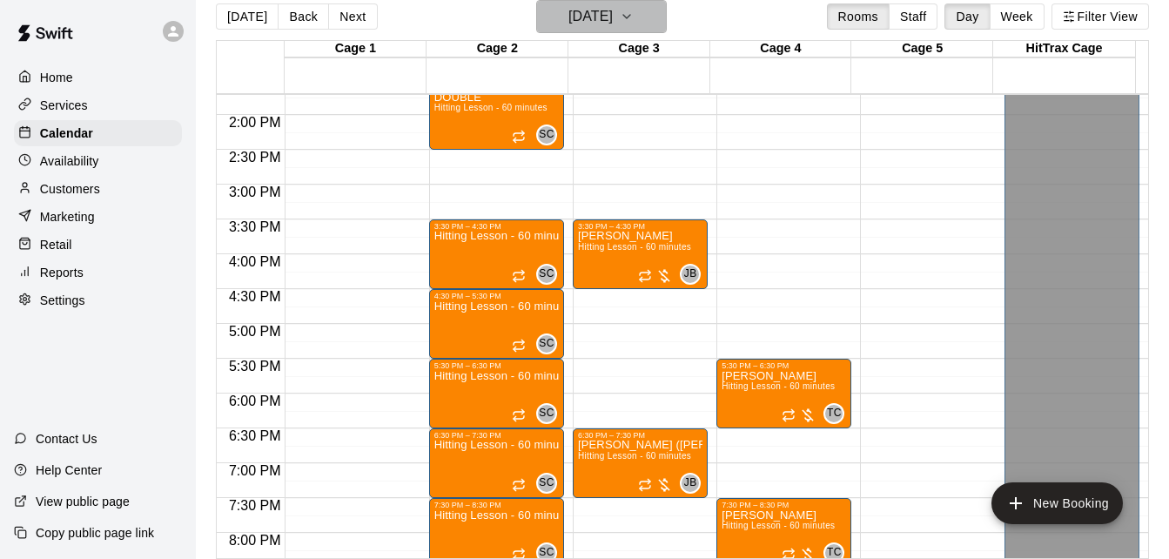
click at [634, 17] on icon "button" at bounding box center [627, 16] width 14 height 21
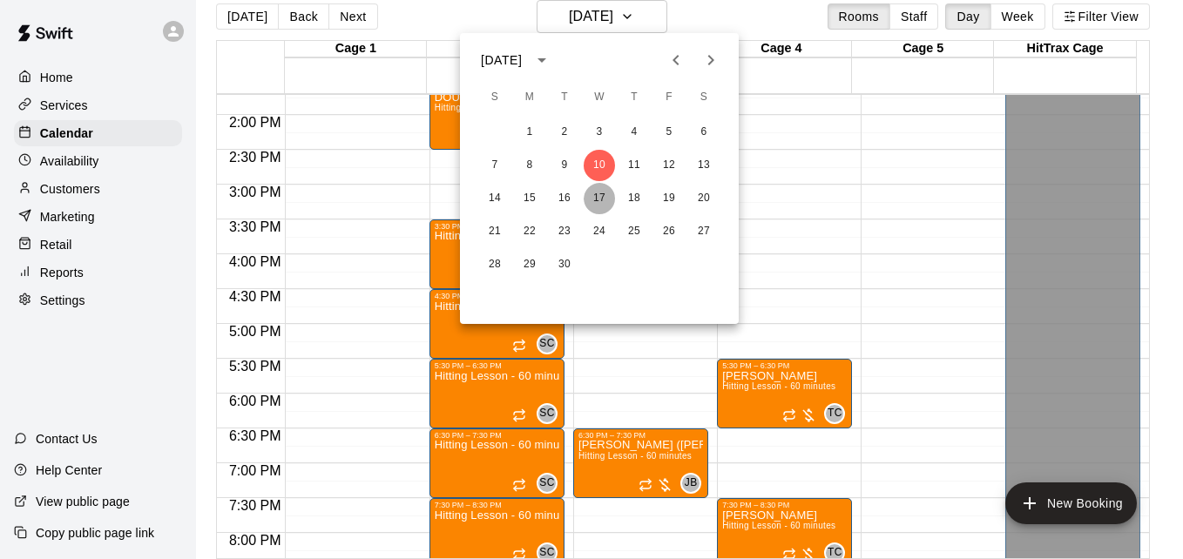
click at [597, 195] on button "17" at bounding box center [598, 198] width 31 height 31
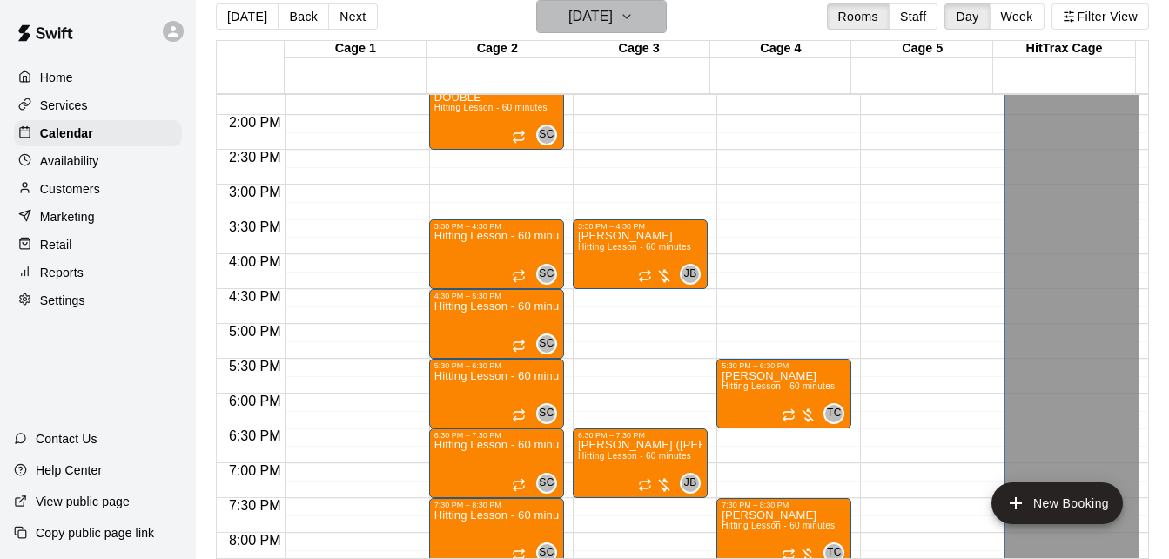
click at [667, 21] on button "Wednesday Sep 17" at bounding box center [601, 16] width 131 height 33
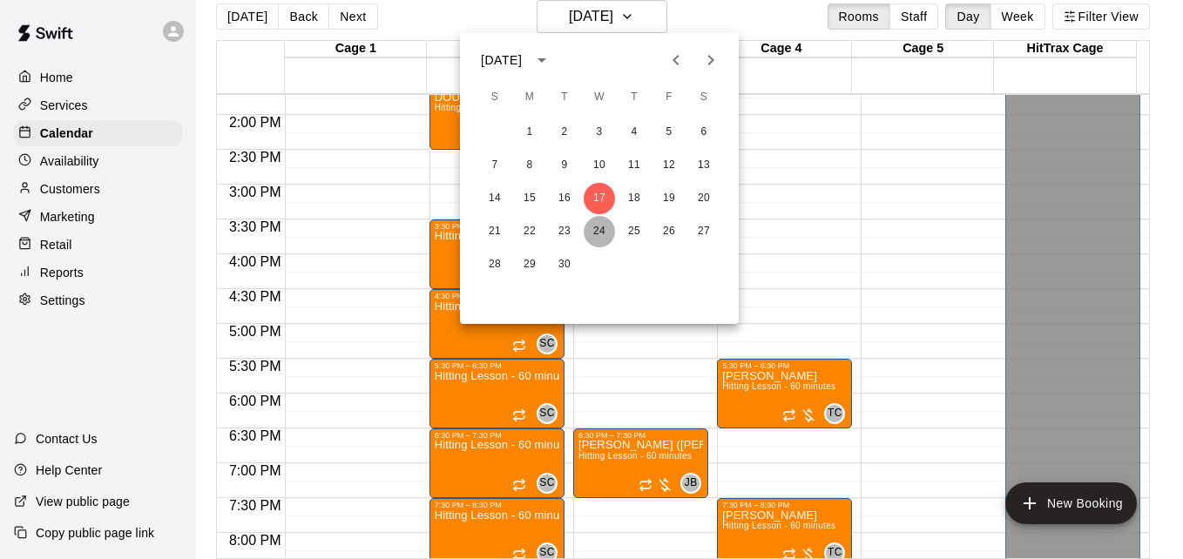
click at [596, 229] on button "24" at bounding box center [598, 231] width 31 height 31
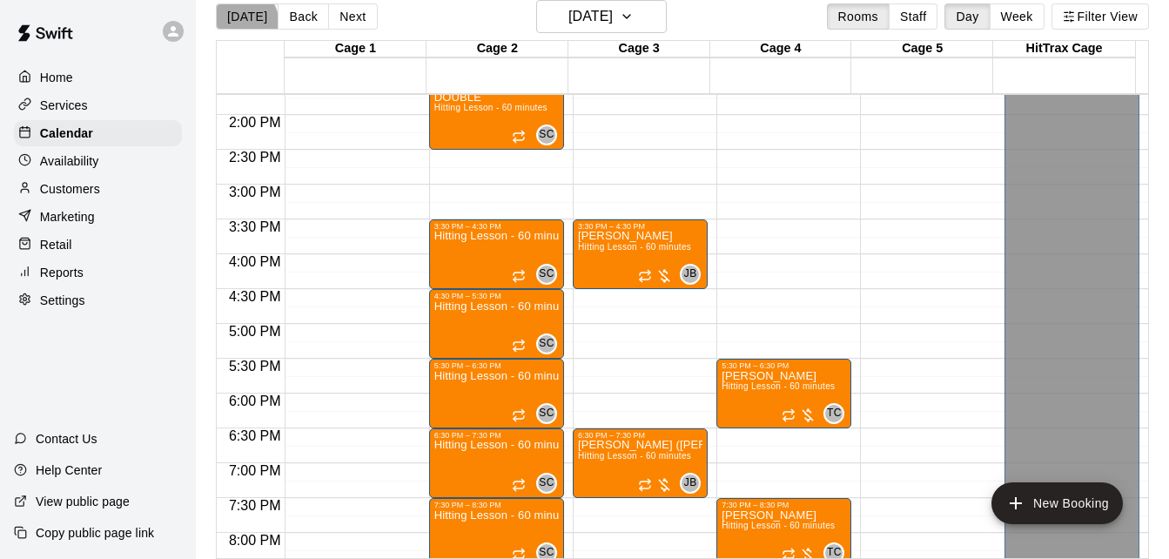
click at [235, 24] on button "[DATE]" at bounding box center [247, 16] width 63 height 26
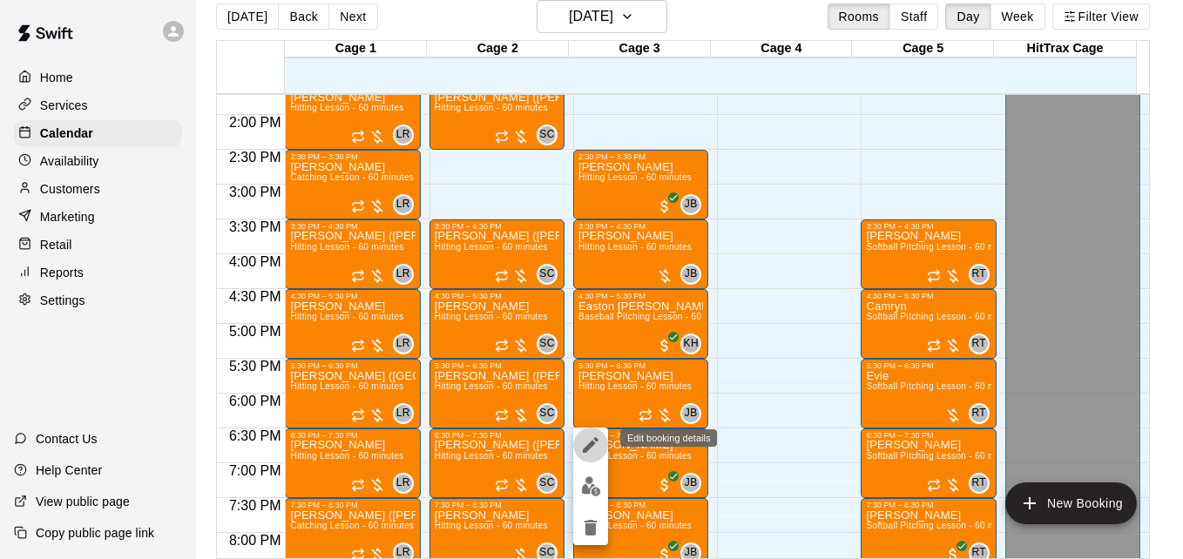
click at [596, 446] on icon "edit" at bounding box center [590, 445] width 21 height 21
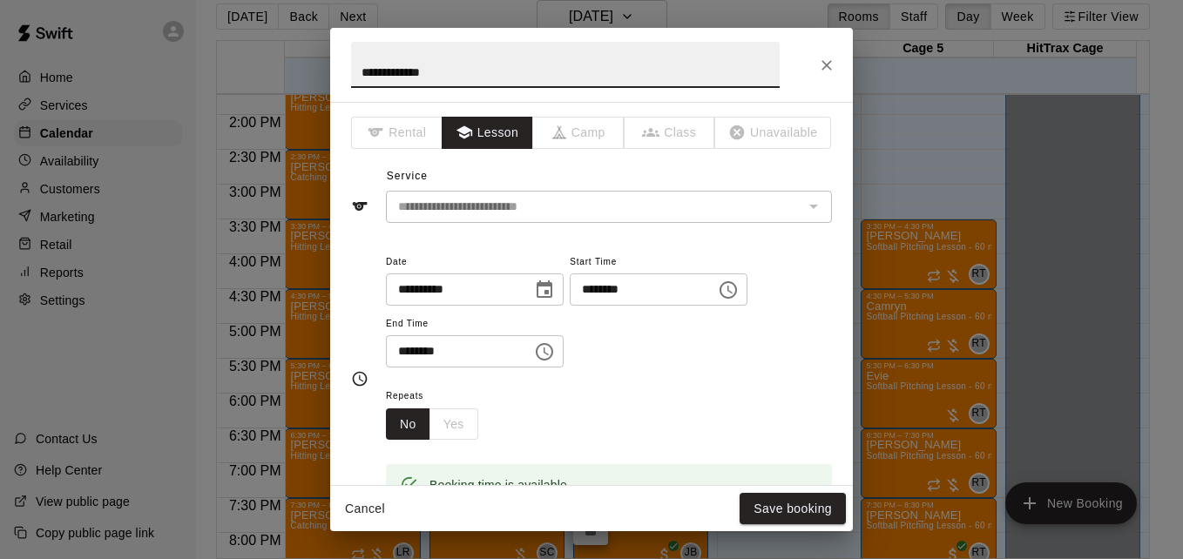
click at [555, 288] on icon "Choose date, selected date is Aug 14, 2025" at bounding box center [544, 290] width 21 height 21
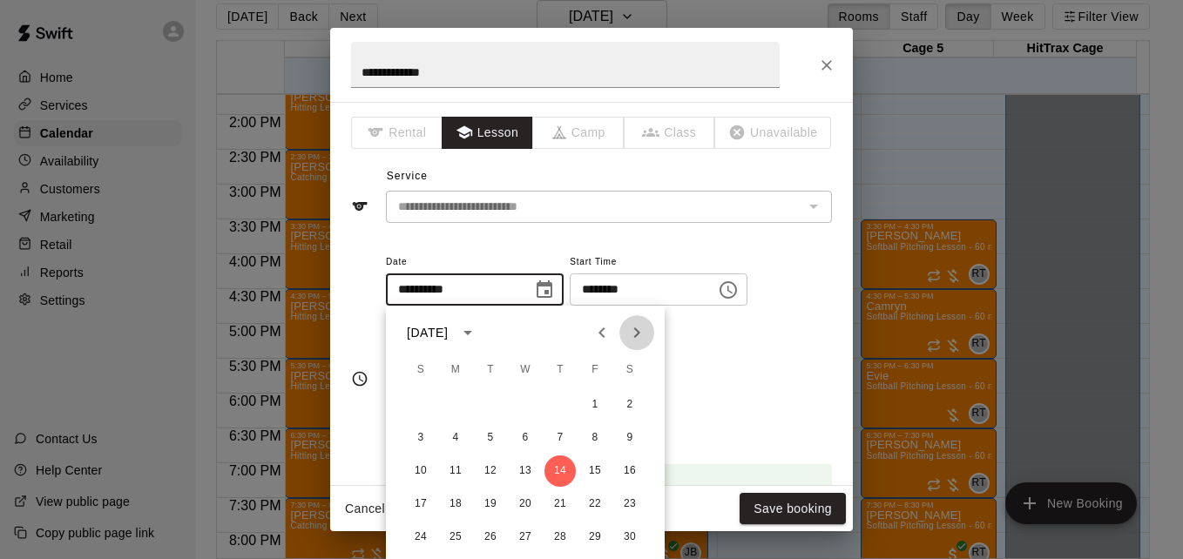
click at [637, 335] on icon "Next month" at bounding box center [637, 332] width 6 height 10
click at [521, 402] on button "3" at bounding box center [524, 404] width 31 height 31
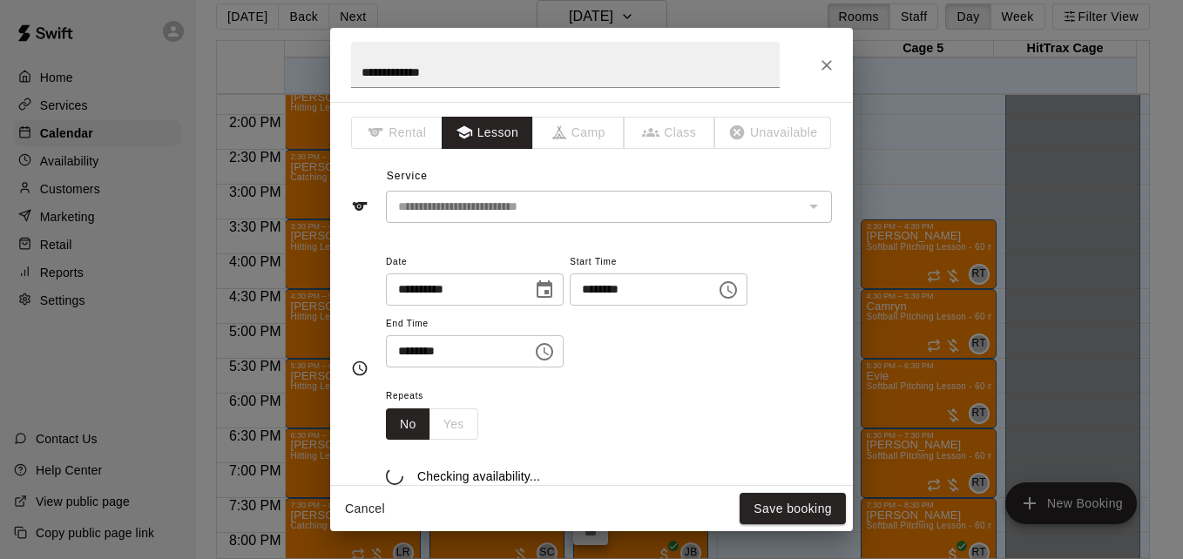
type input "**********"
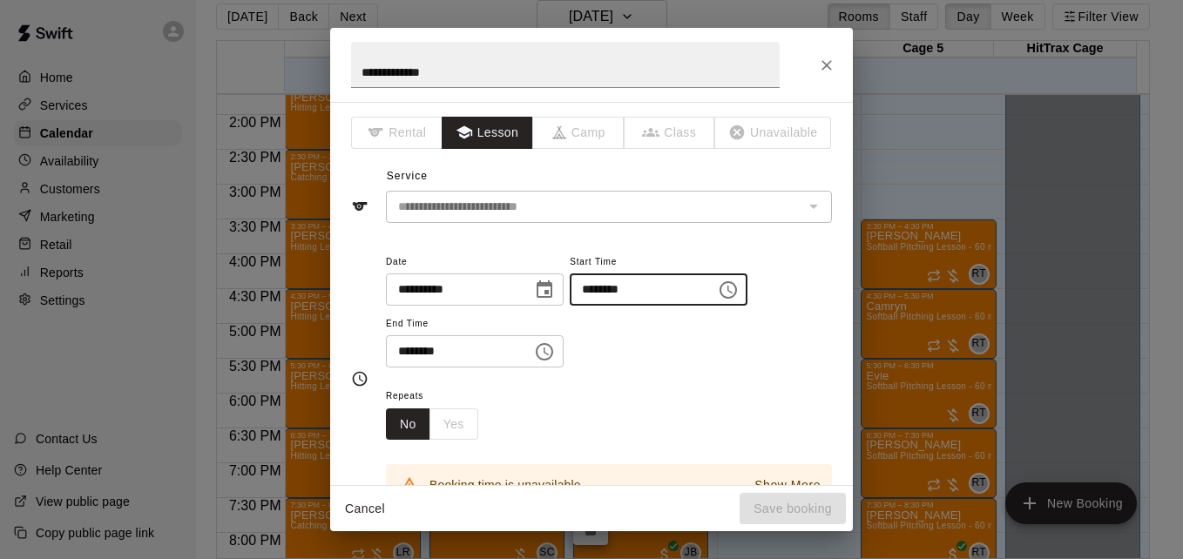
click at [607, 293] on input "********" at bounding box center [637, 289] width 134 height 32
type input "********"
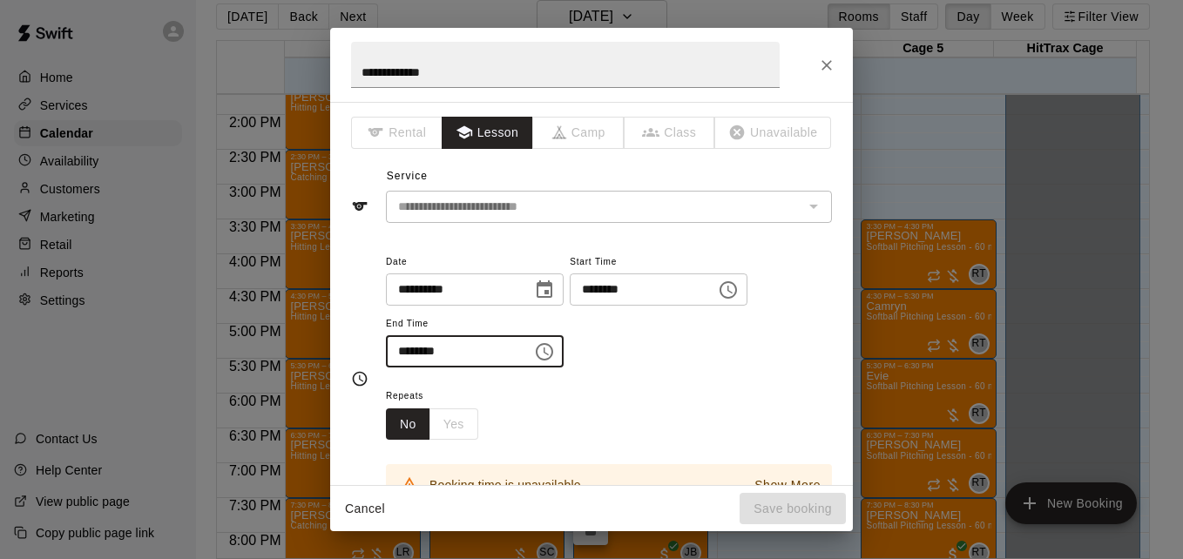
click at [405, 351] on input "********" at bounding box center [453, 351] width 134 height 32
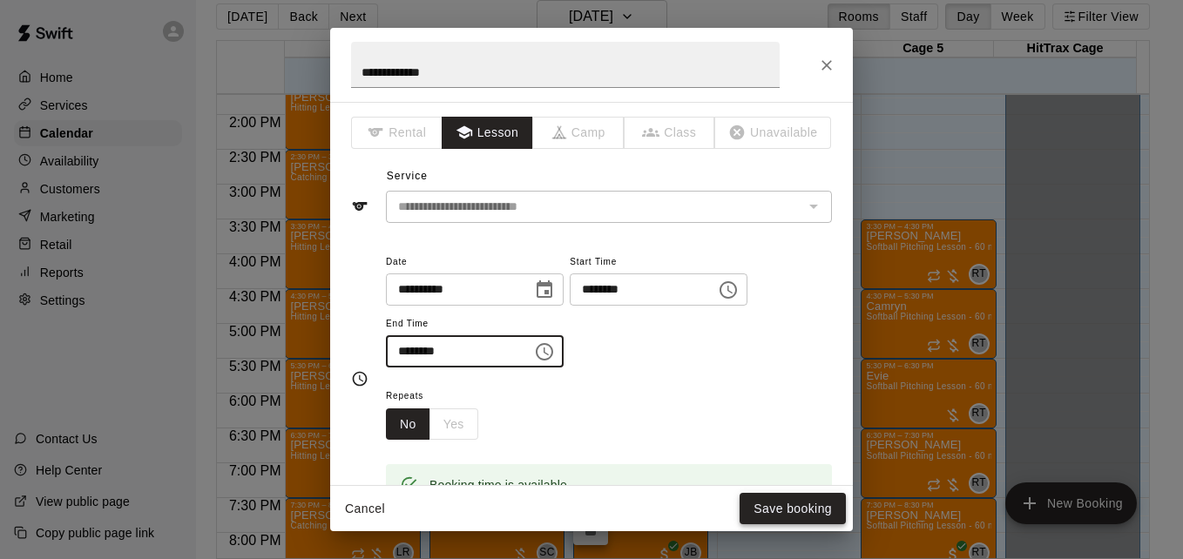
type input "********"
click at [794, 512] on button "Save booking" at bounding box center [792, 509] width 106 height 32
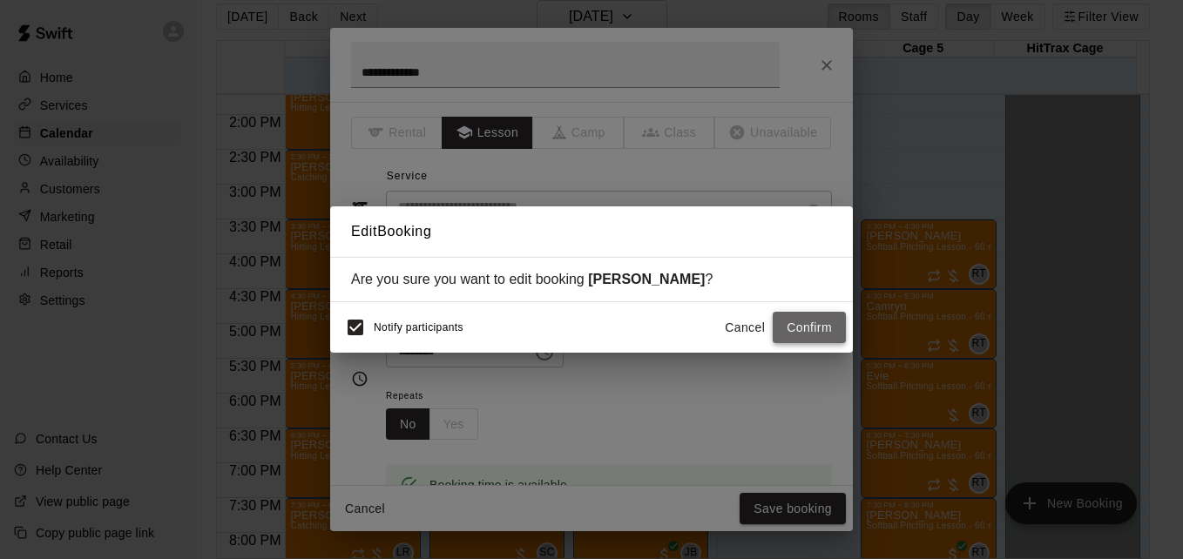
click at [784, 324] on button "Confirm" at bounding box center [808, 328] width 73 height 32
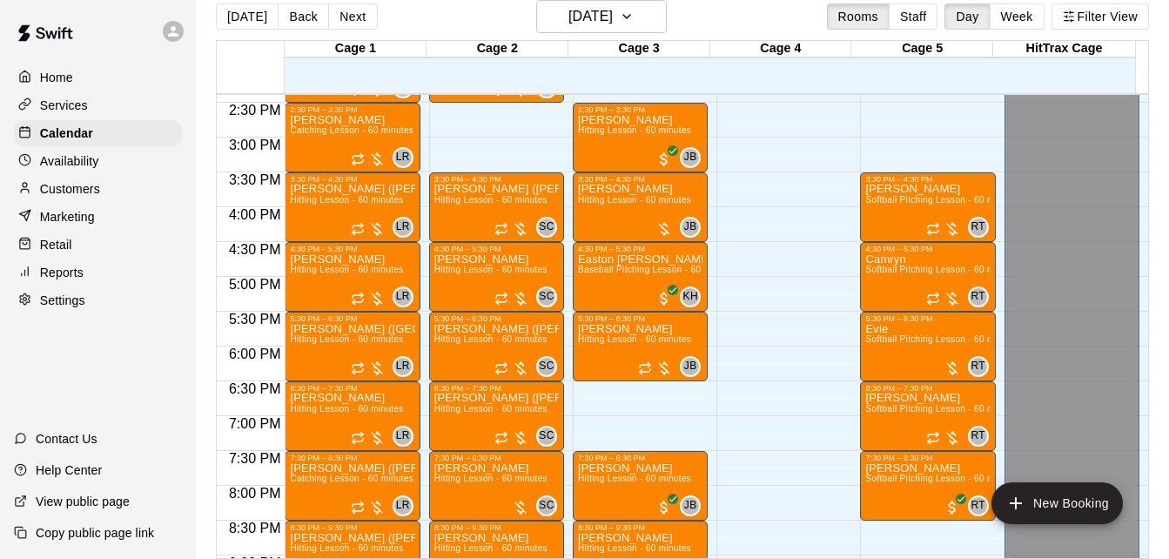
scroll to position [990, 0]
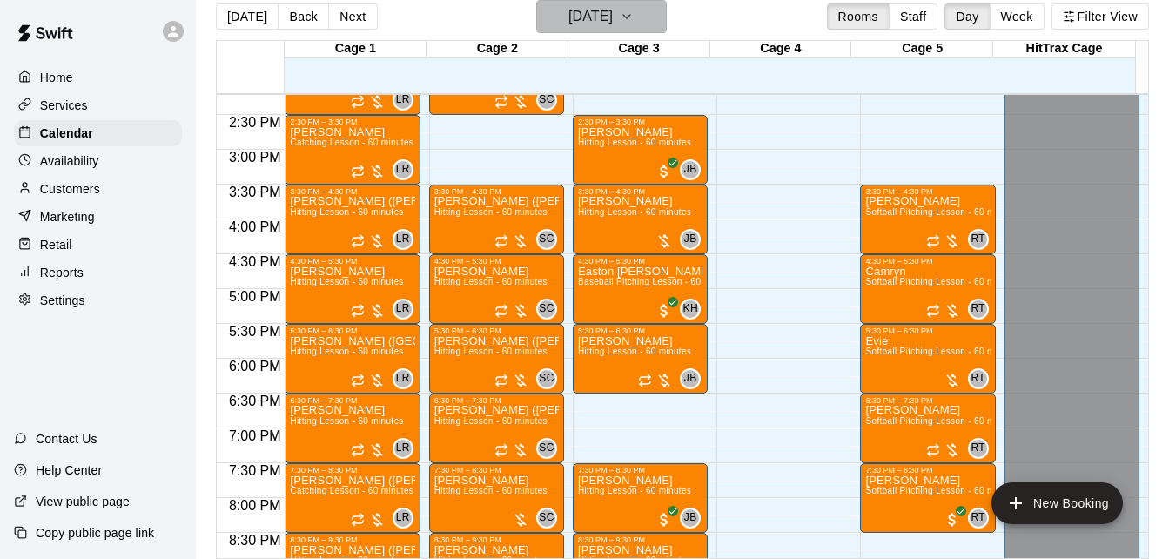
click at [634, 12] on icon "button" at bounding box center [627, 16] width 14 height 21
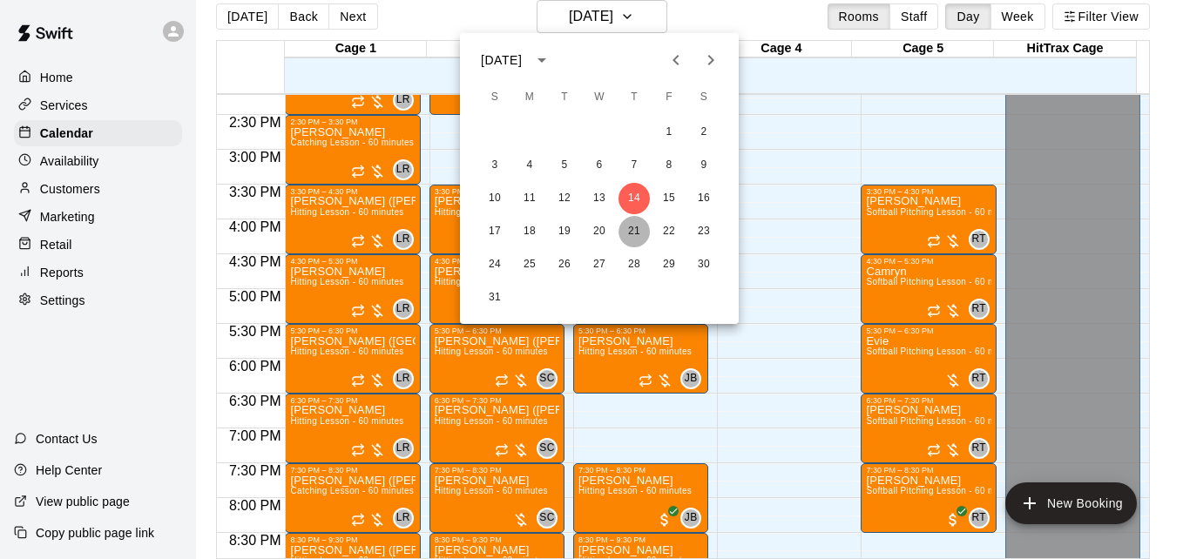
click at [631, 233] on button "21" at bounding box center [633, 231] width 31 height 31
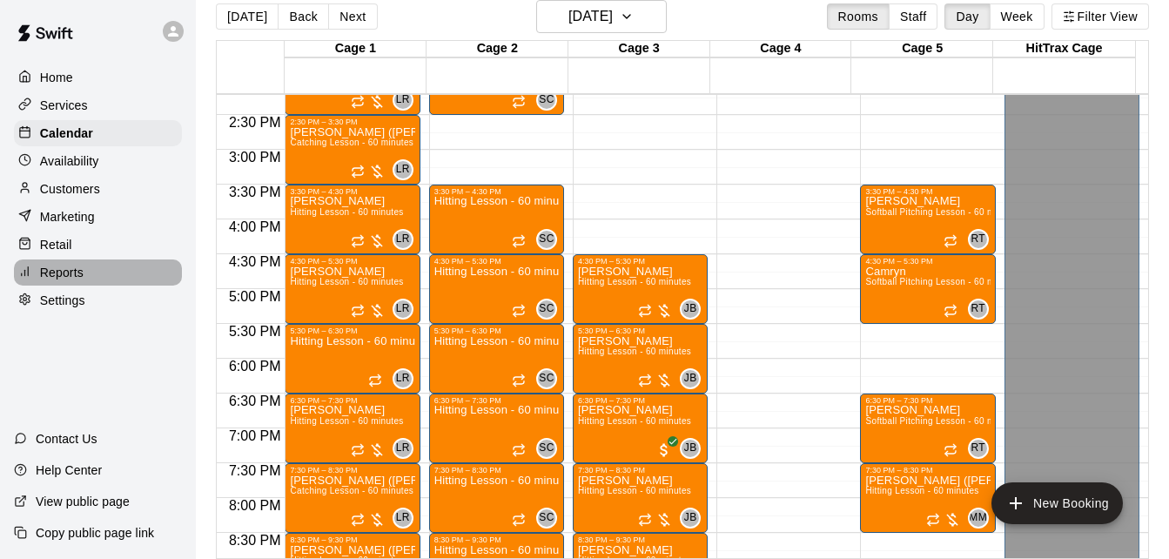
click at [100, 275] on div "Reports" at bounding box center [98, 272] width 168 height 26
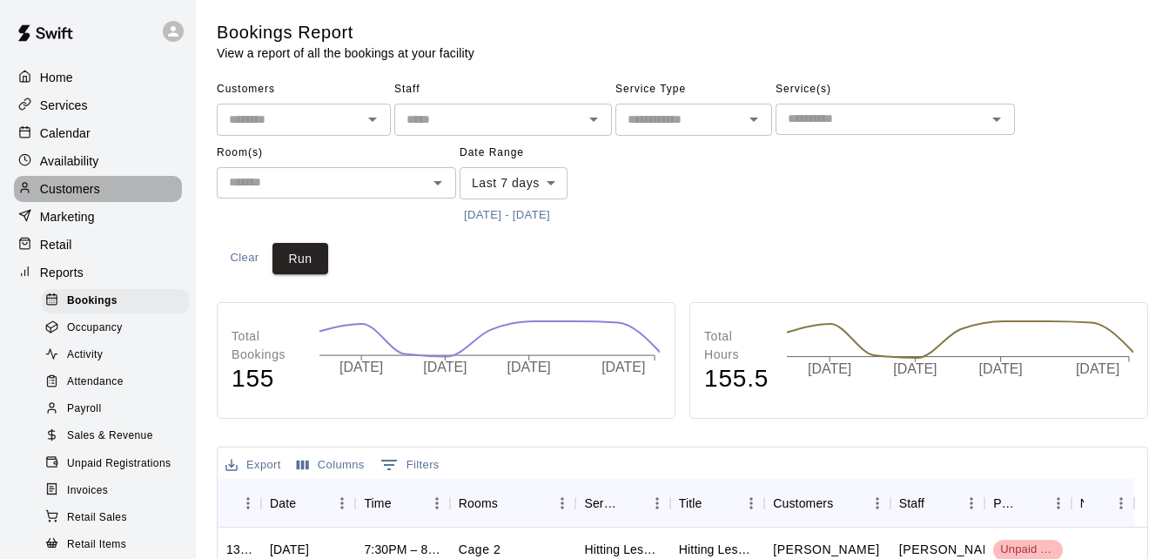
click at [115, 195] on div "Customers" at bounding box center [98, 189] width 168 height 26
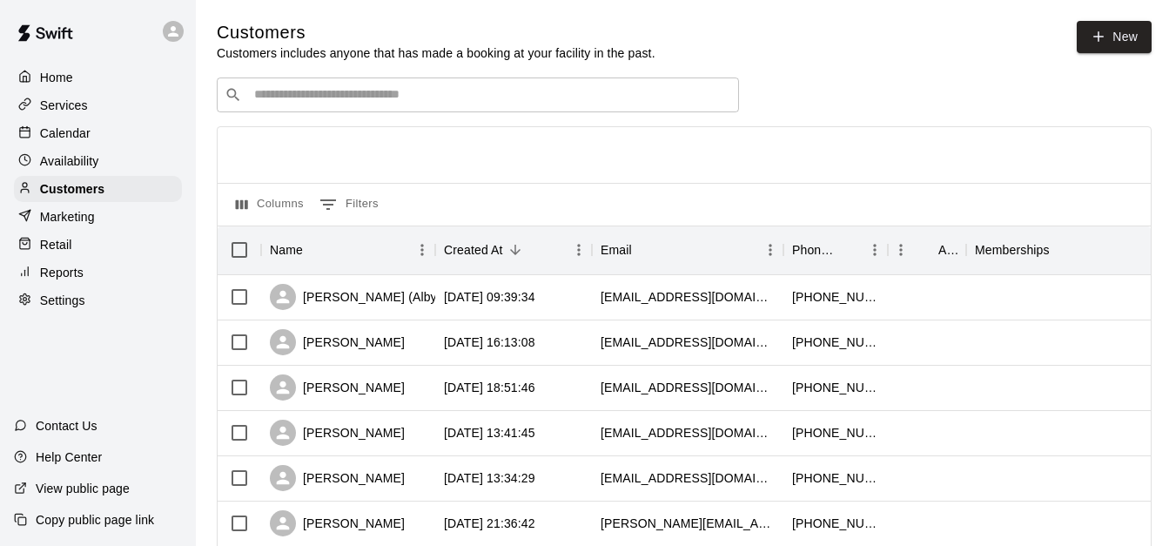
click at [355, 101] on input "Search customers by name or email" at bounding box center [490, 94] width 482 height 17
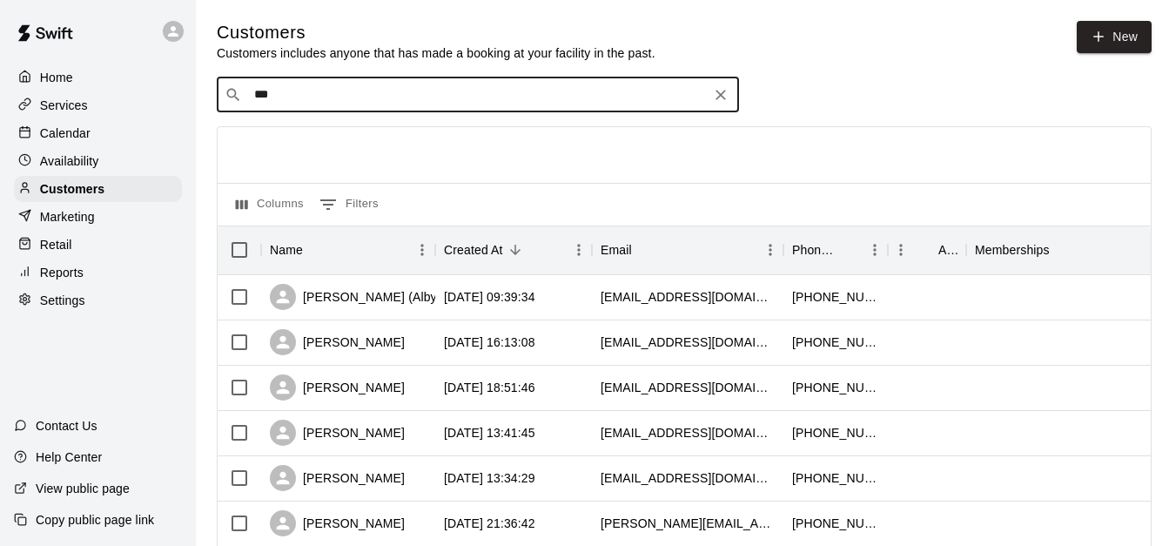
type input "****"
click at [461, 140] on div "Hailey Veon veonshscorps@gmail.com" at bounding box center [496, 143] width 460 height 37
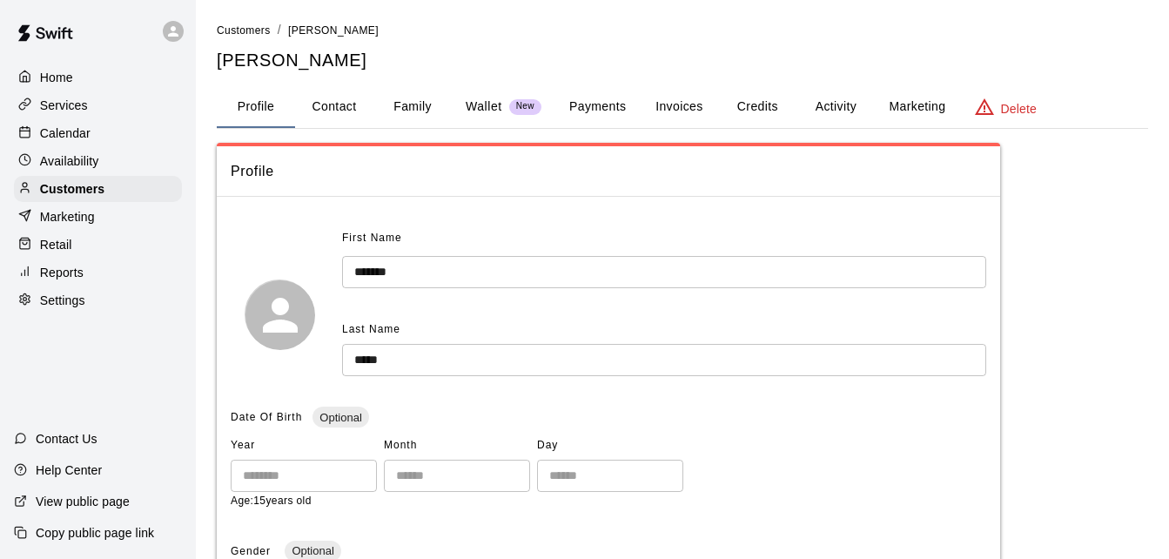
click at [842, 107] on button "Activity" at bounding box center [836, 107] width 78 height 42
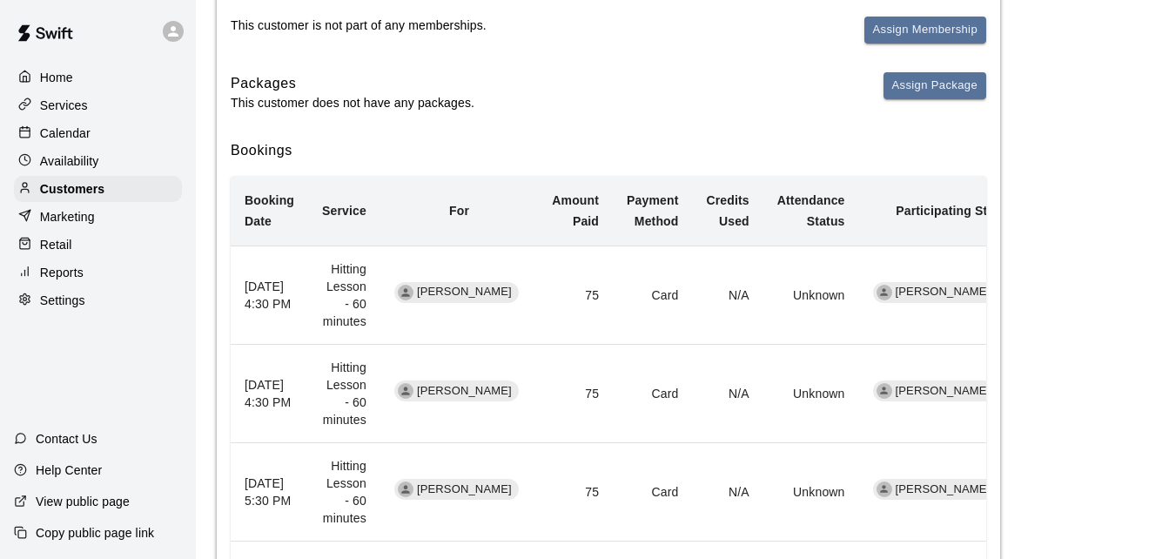
scroll to position [244, 0]
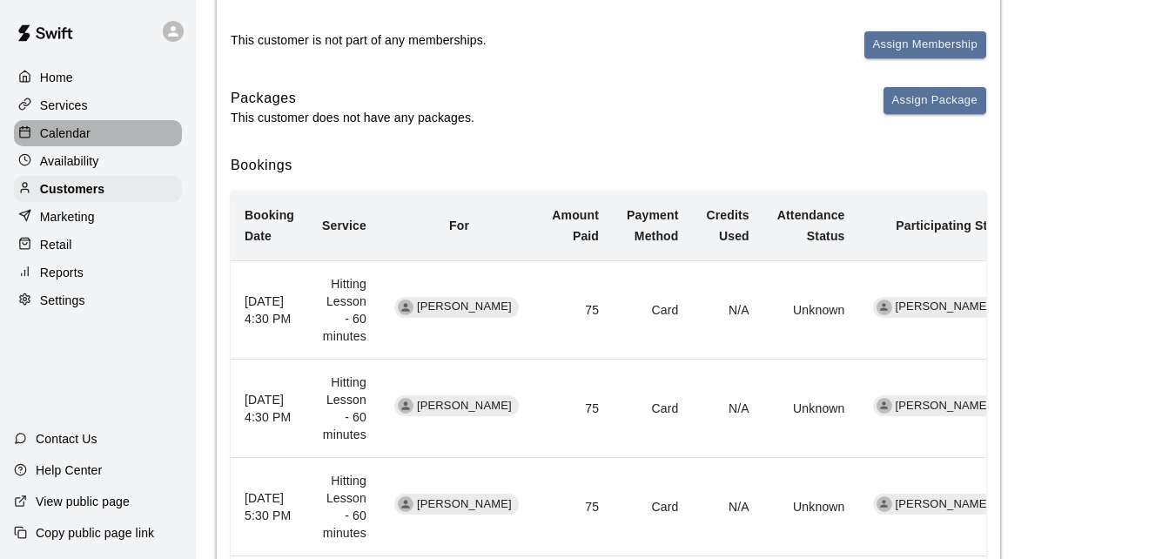
click at [136, 132] on div "Calendar" at bounding box center [98, 133] width 168 height 26
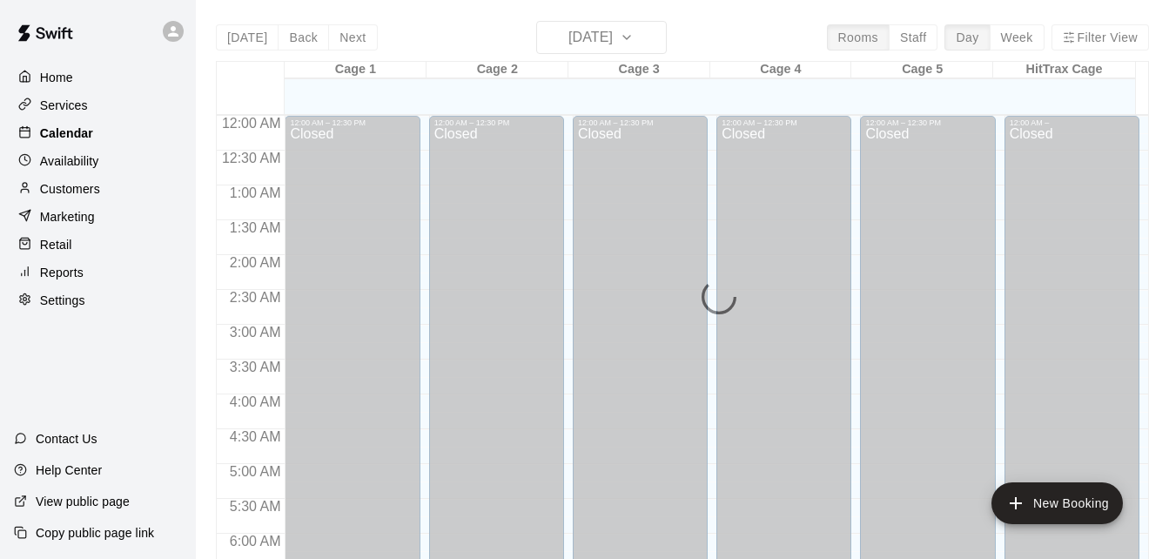
scroll to position [822, 0]
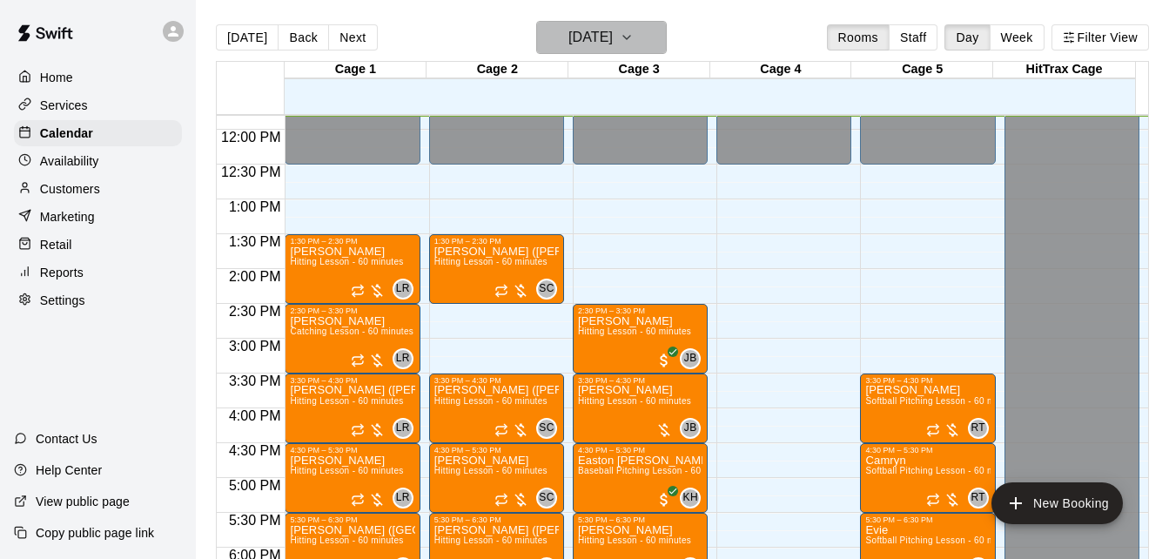
click at [634, 35] on icon "button" at bounding box center [627, 37] width 14 height 21
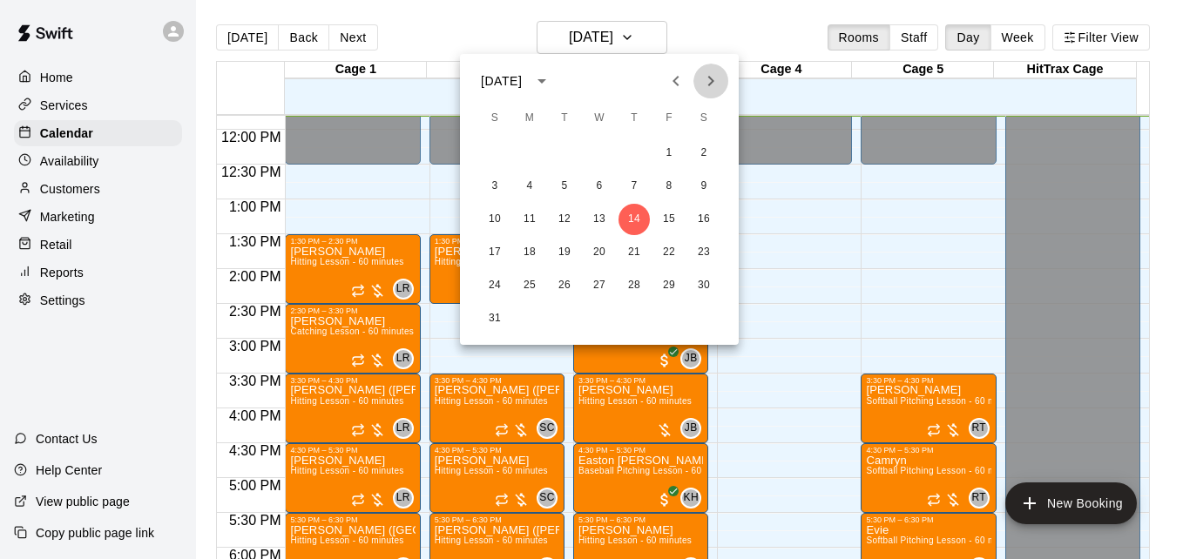
click at [705, 82] on icon "Next month" at bounding box center [710, 81] width 21 height 21
click at [596, 189] on button "10" at bounding box center [598, 186] width 31 height 31
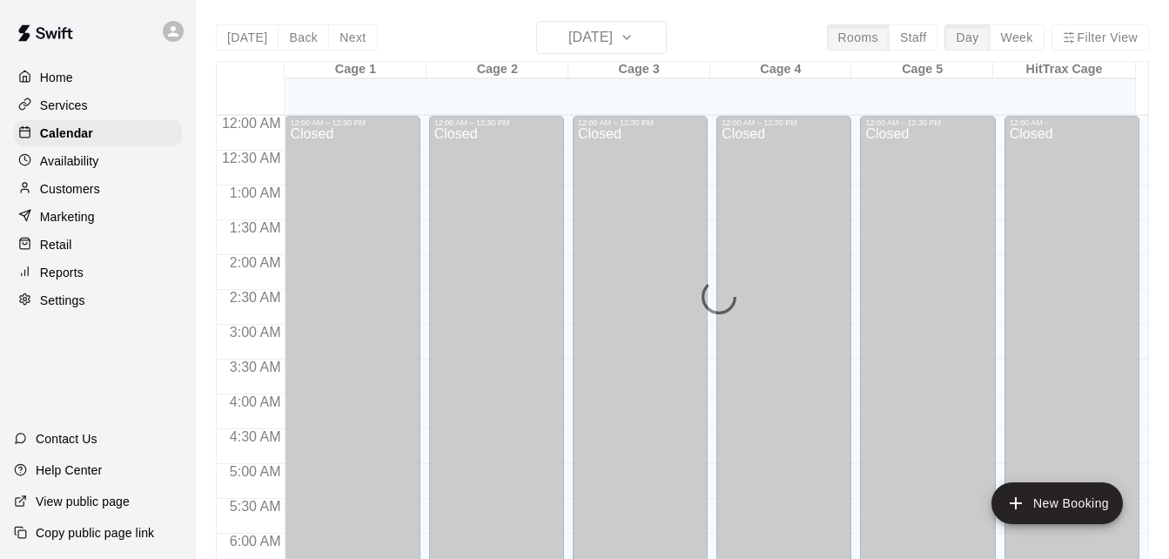
scroll to position [847, 0]
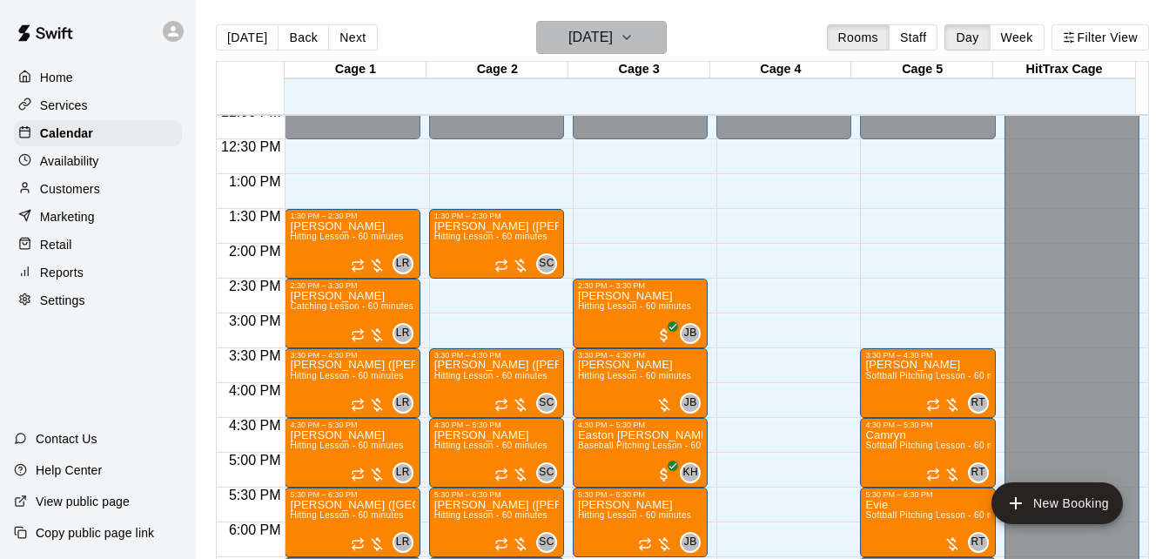
click at [634, 34] on icon "button" at bounding box center [627, 37] width 14 height 21
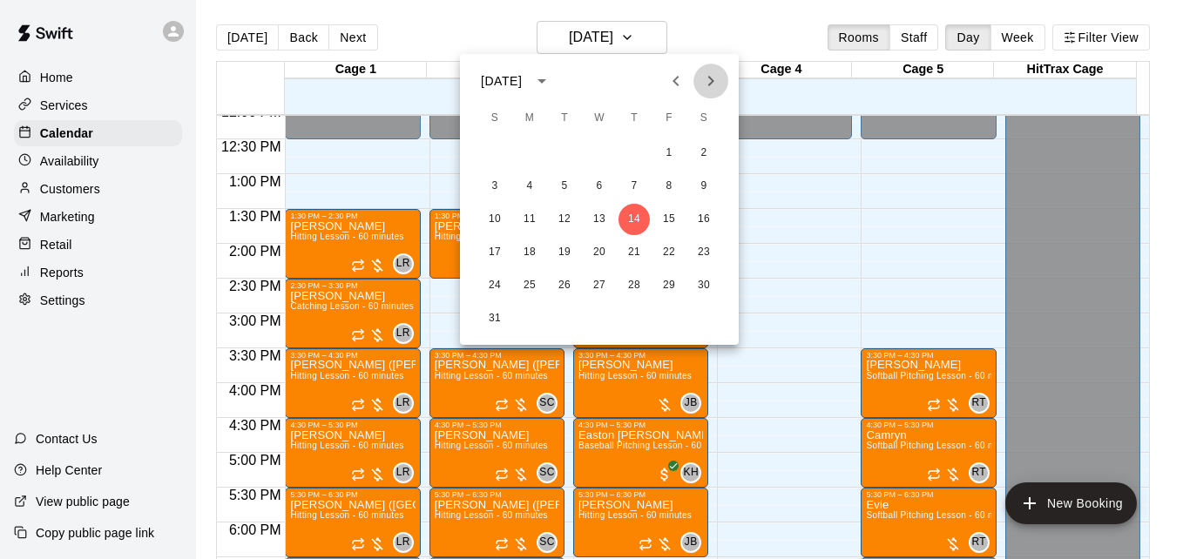
click at [704, 78] on icon "Next month" at bounding box center [710, 81] width 21 height 21
click at [596, 189] on button "10" at bounding box center [598, 186] width 31 height 31
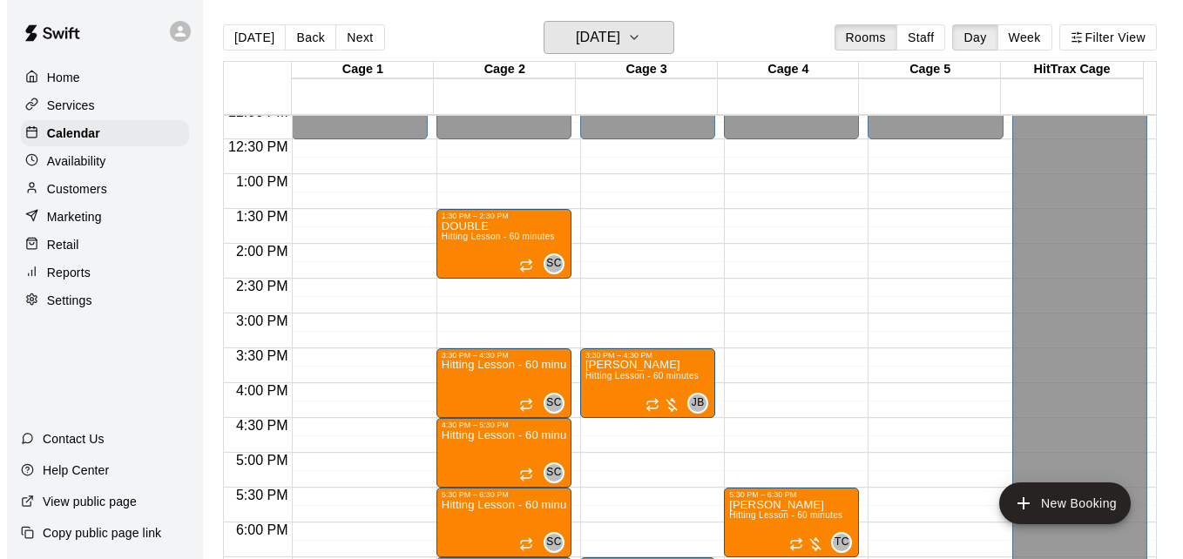
scroll to position [1210, 0]
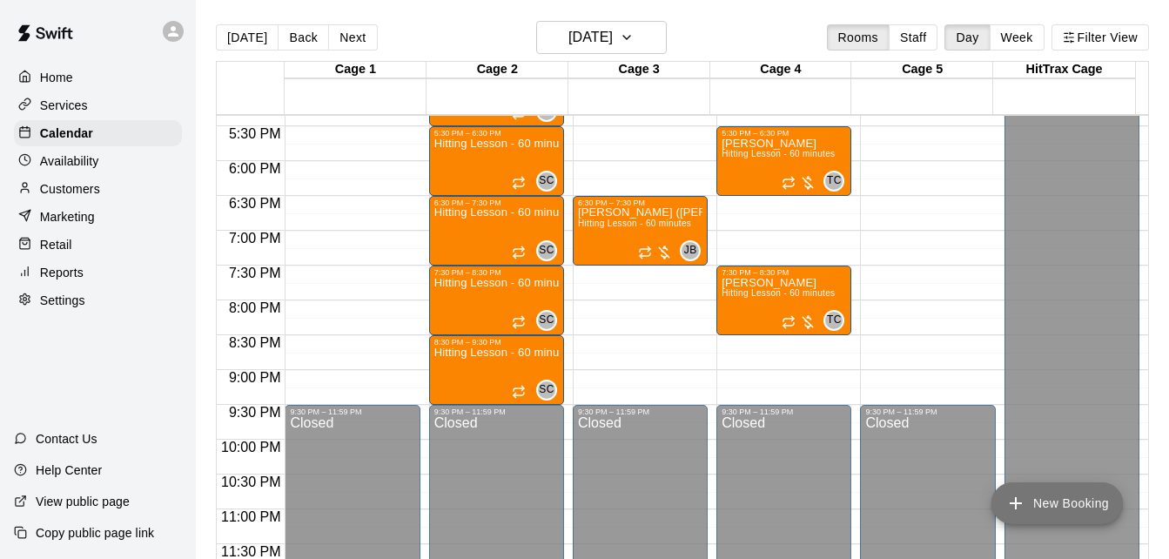
click at [1069, 502] on button "New Booking" at bounding box center [1057, 503] width 131 height 42
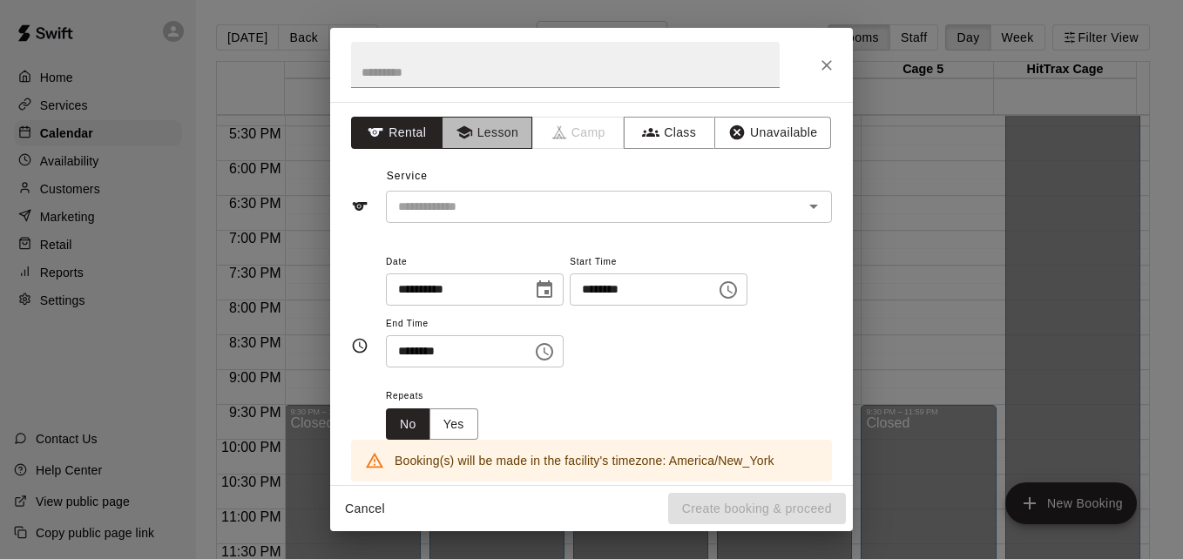
click at [501, 144] on button "Lesson" at bounding box center [486, 133] width 91 height 32
click at [554, 210] on input "text" at bounding box center [583, 207] width 384 height 22
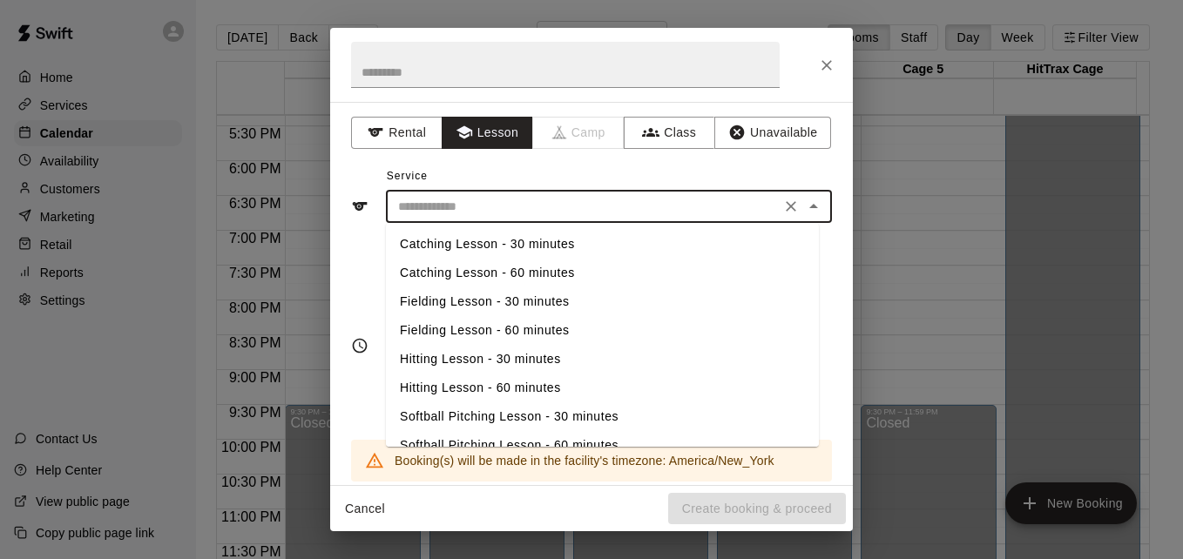
click at [534, 388] on li "Hitting Lesson - 60 minutes" at bounding box center [602, 388] width 433 height 29
type input "**********"
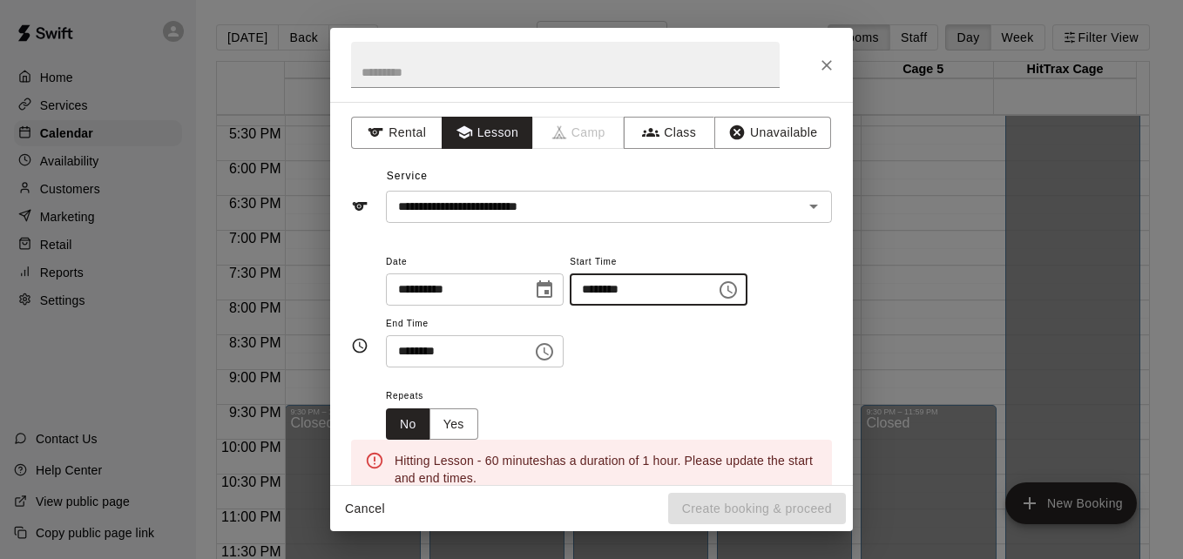
click at [611, 293] on input "********" at bounding box center [637, 289] width 134 height 32
type input "********"
click at [413, 352] on input "********" at bounding box center [453, 351] width 134 height 32
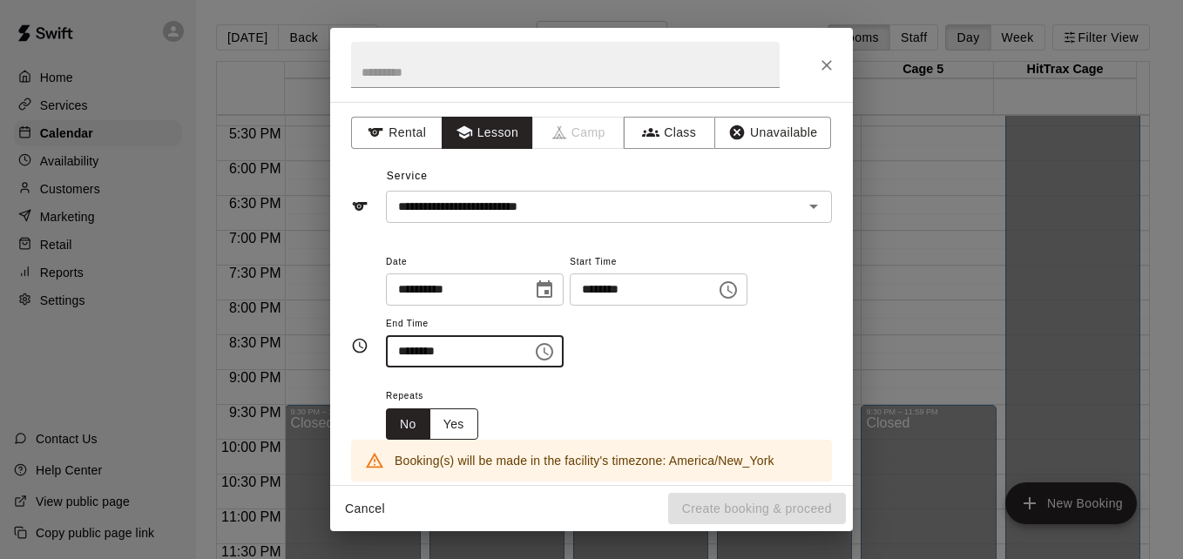
type input "********"
click at [468, 423] on button "Yes" at bounding box center [453, 424] width 49 height 32
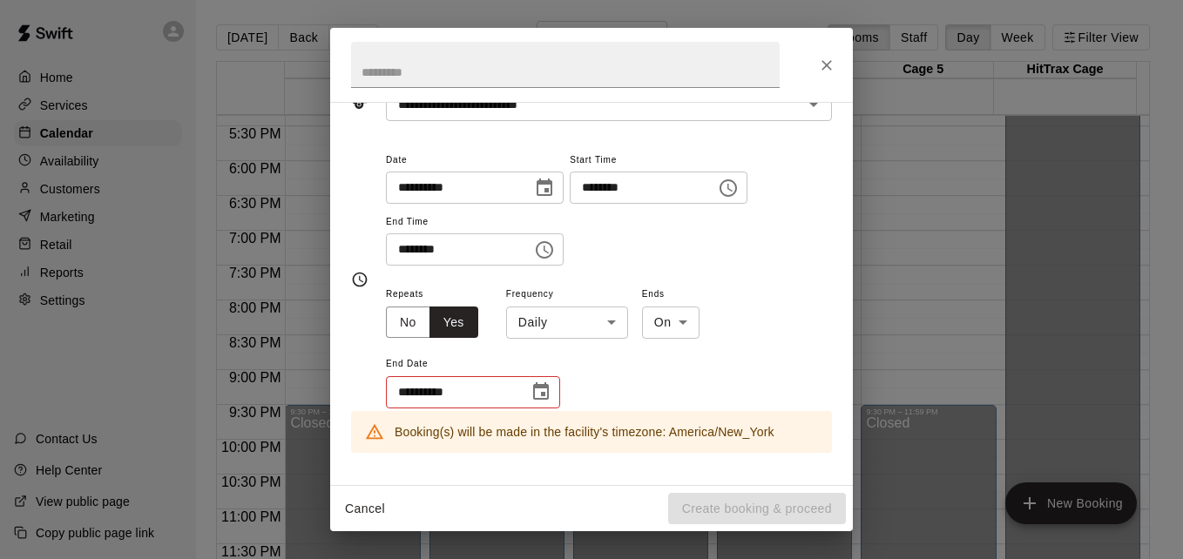
scroll to position [104, 0]
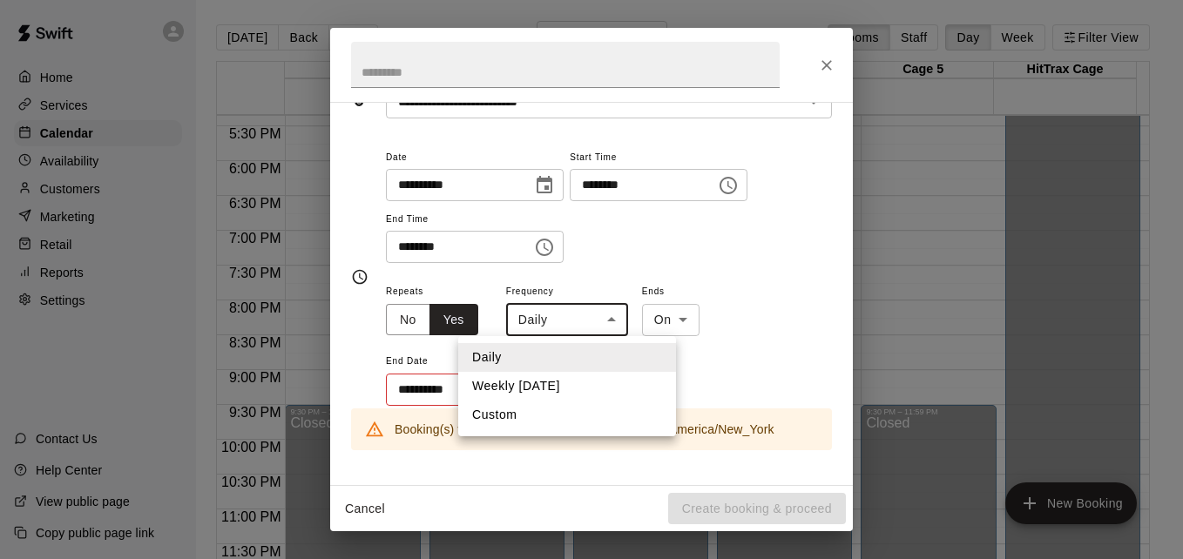
click at [611, 327] on body "Home Services Calendar Availability Customers Marketing Retail Reports Settings…" at bounding box center [591, 293] width 1183 height 587
click at [622, 392] on li "Weekly on Wednesday" at bounding box center [567, 386] width 218 height 29
type input "******"
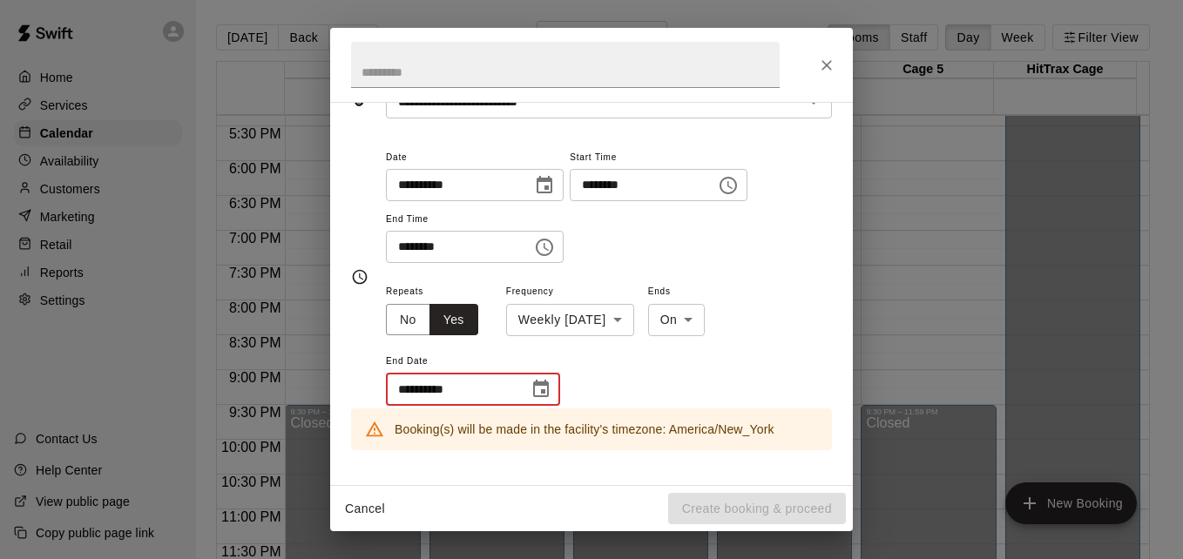
click at [500, 395] on input "**********" at bounding box center [451, 390] width 131 height 32
click at [543, 394] on icon "Choose date" at bounding box center [540, 389] width 21 height 21
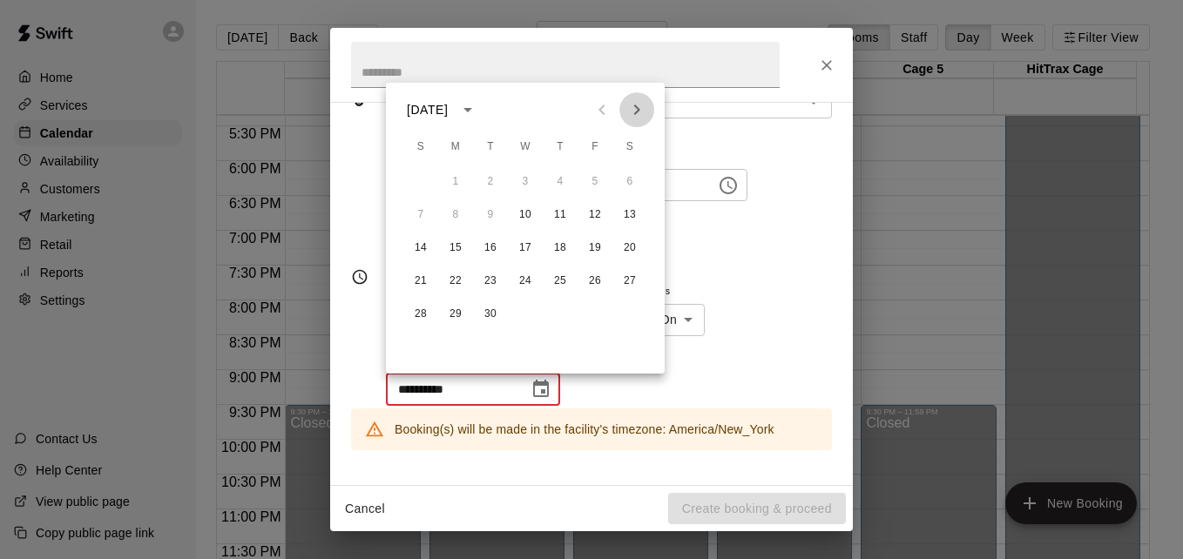
click at [639, 98] on button "Next month" at bounding box center [636, 109] width 35 height 35
click at [634, 110] on icon "Next month" at bounding box center [636, 109] width 21 height 21
click at [603, 112] on icon "Previous month" at bounding box center [601, 109] width 21 height 21
click at [635, 112] on icon "Next month" at bounding box center [636, 109] width 21 height 21
click at [527, 250] on button "12" at bounding box center [524, 248] width 31 height 31
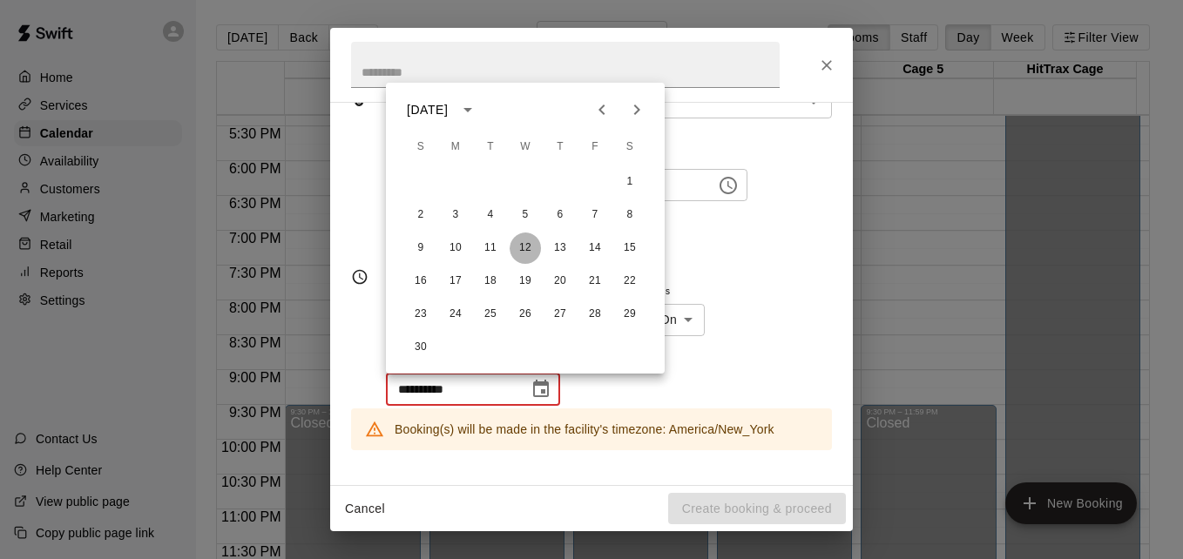
type input "**********"
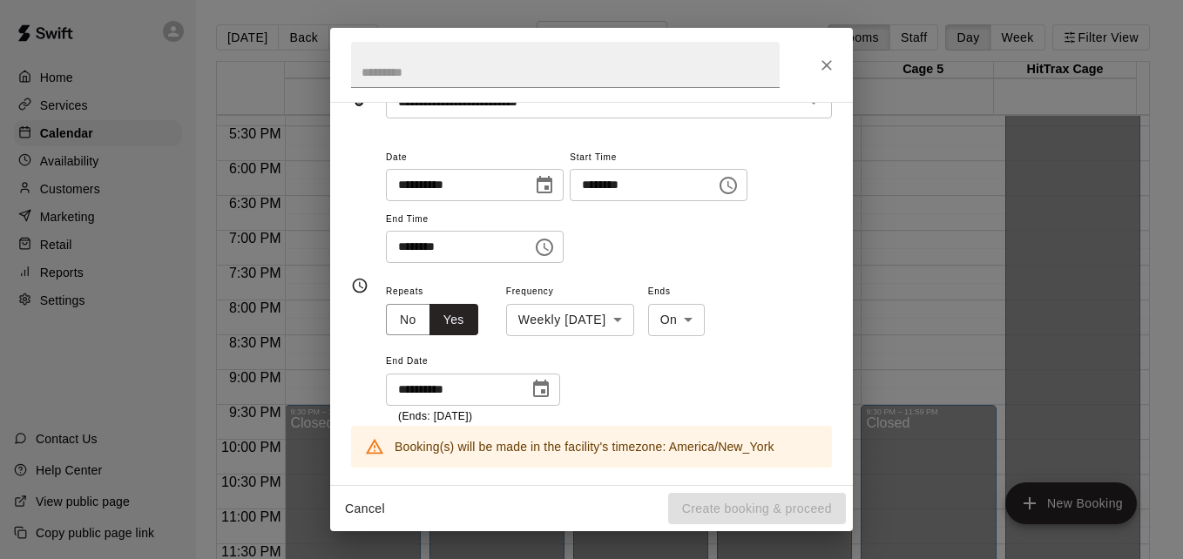
scroll to position [439, 0]
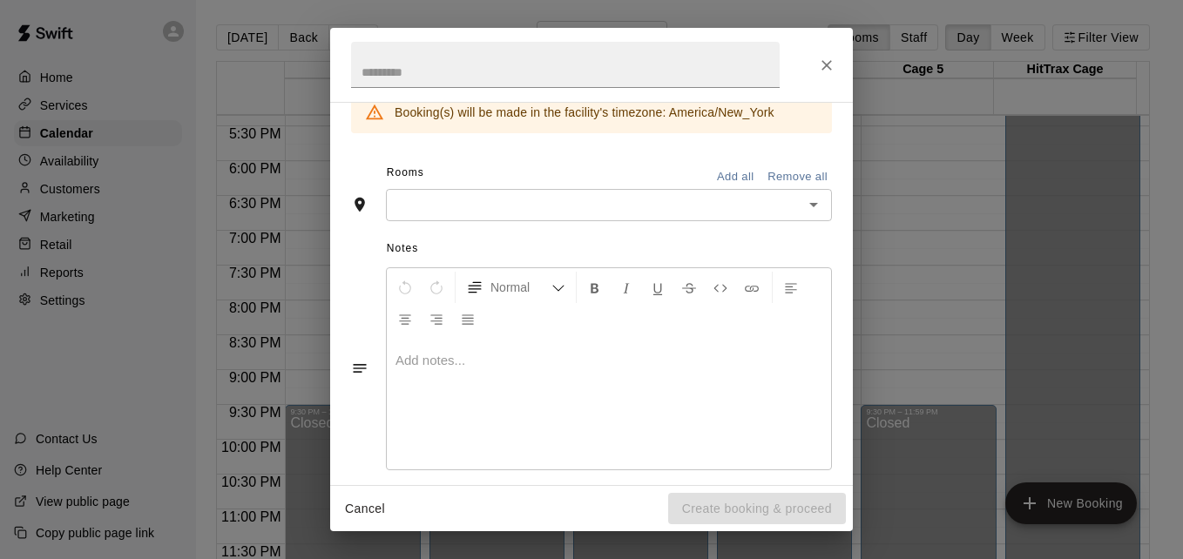
click at [560, 216] on div "​" at bounding box center [609, 205] width 446 height 32
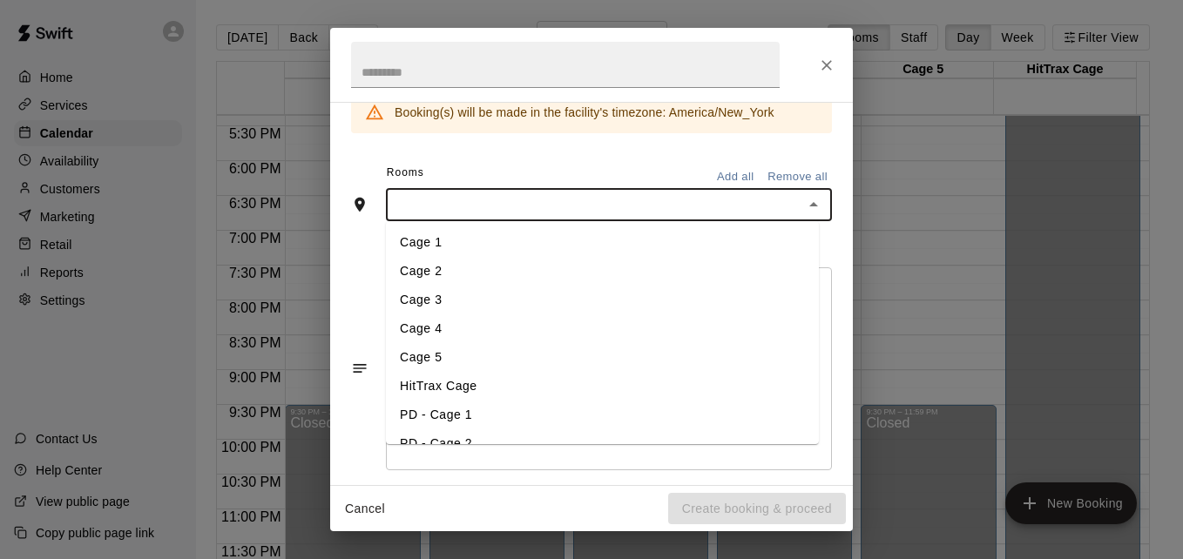
click at [492, 307] on li "Cage 3" at bounding box center [602, 300] width 433 height 29
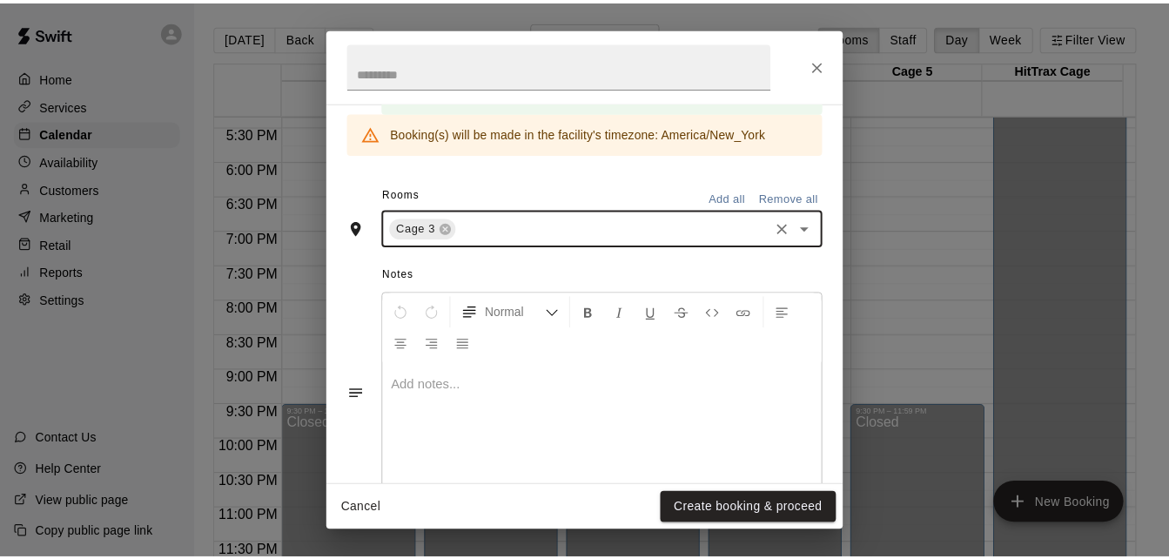
scroll to position [505, 0]
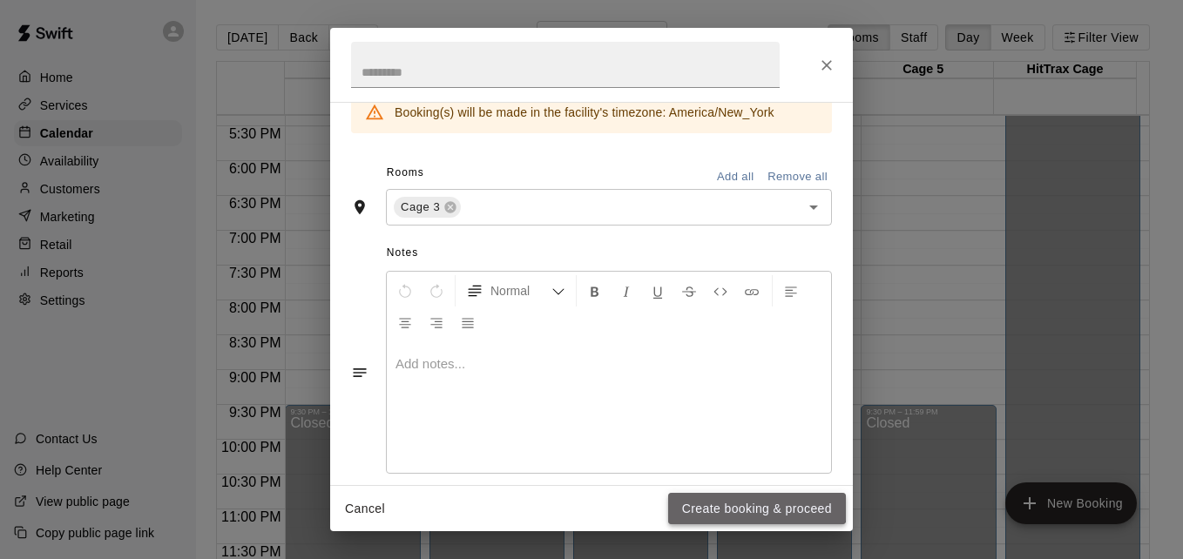
click at [734, 505] on button "Create booking & proceed" at bounding box center [757, 509] width 178 height 32
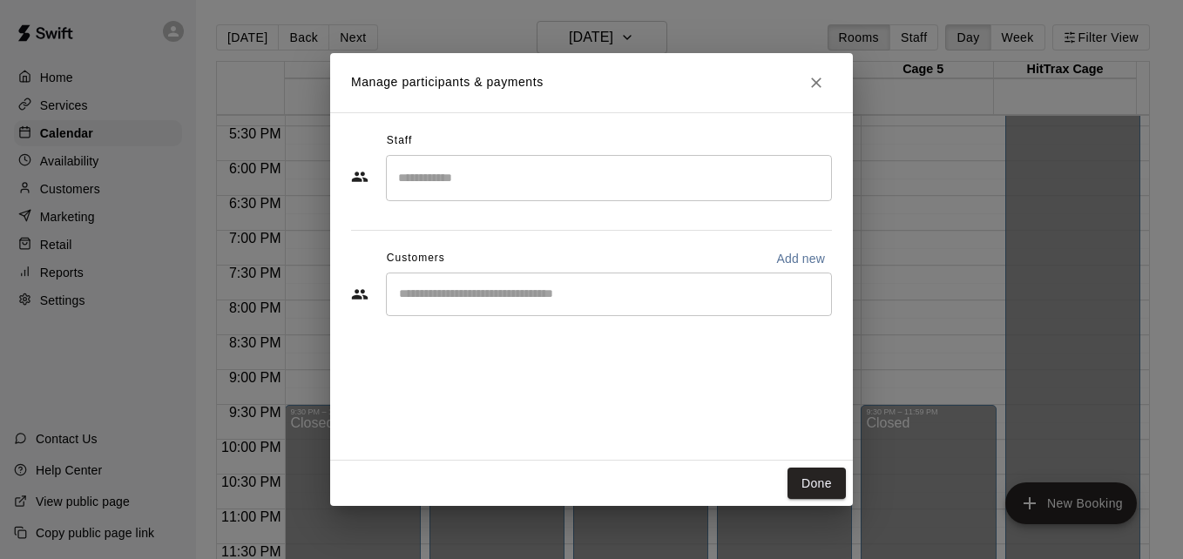
click at [581, 192] on input "Search staff" at bounding box center [609, 178] width 430 height 30
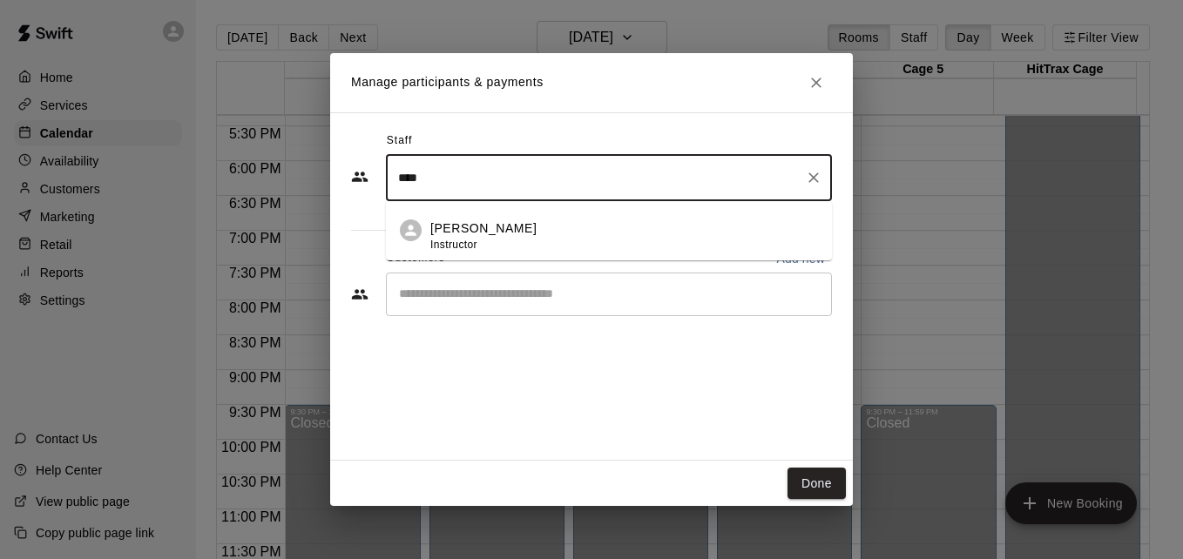
click at [576, 221] on div "Jose Bermudez Instructor" at bounding box center [624, 236] width 388 height 34
type input "****"
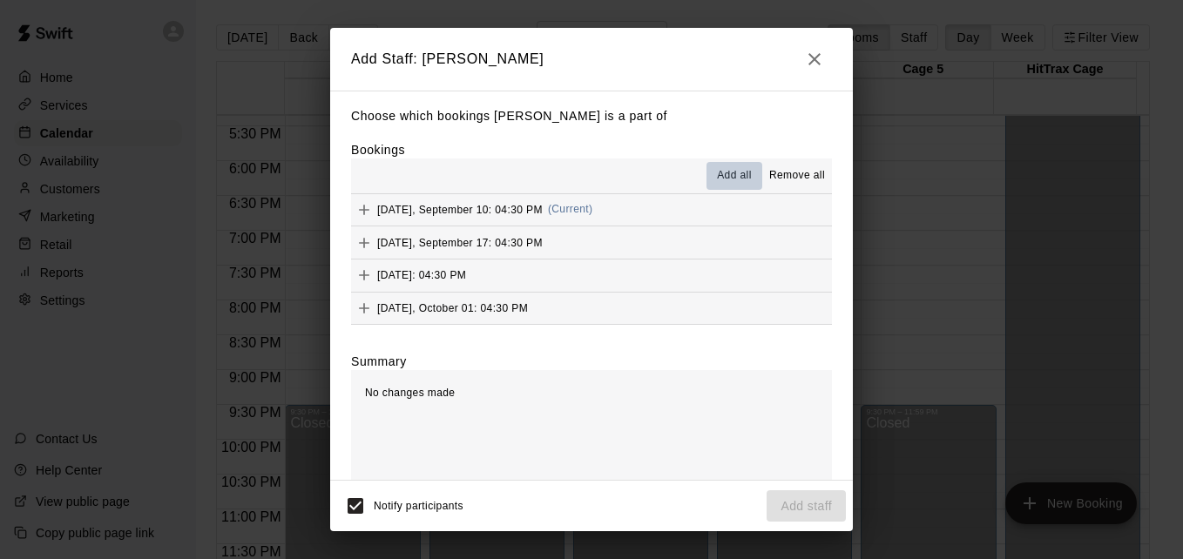
click at [721, 173] on span "Add all" at bounding box center [734, 175] width 35 height 17
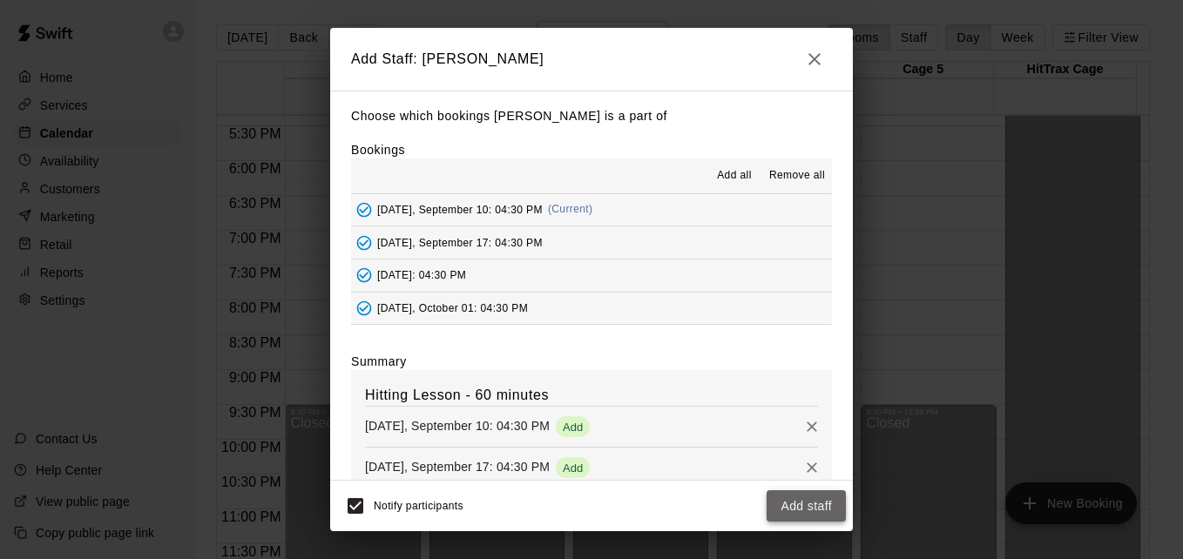
click at [803, 522] on button "Add staff" at bounding box center [805, 506] width 79 height 32
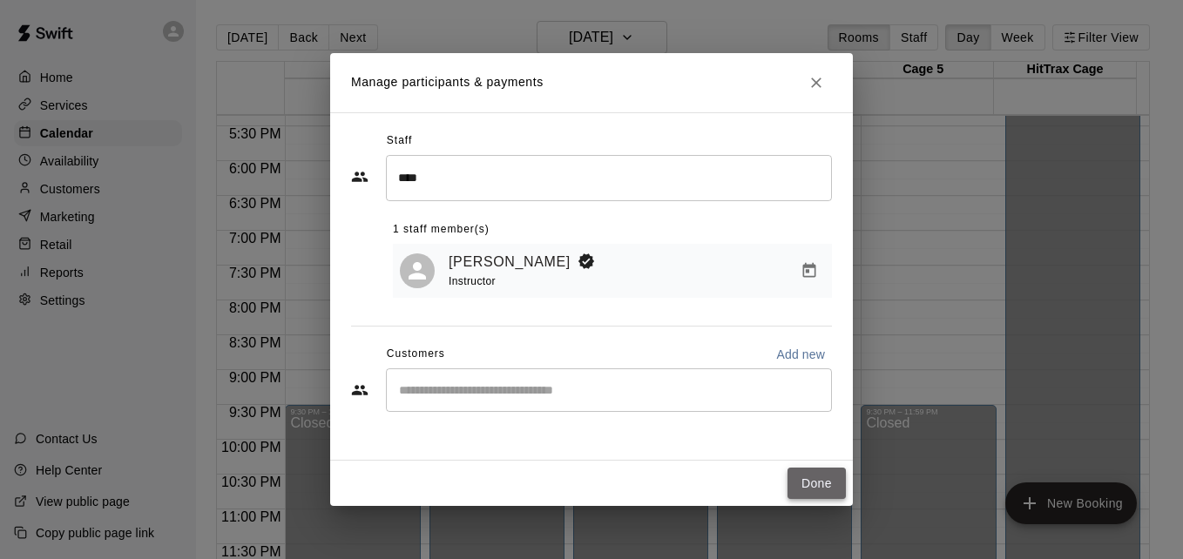
click at [829, 489] on button "Done" at bounding box center [816, 484] width 58 height 32
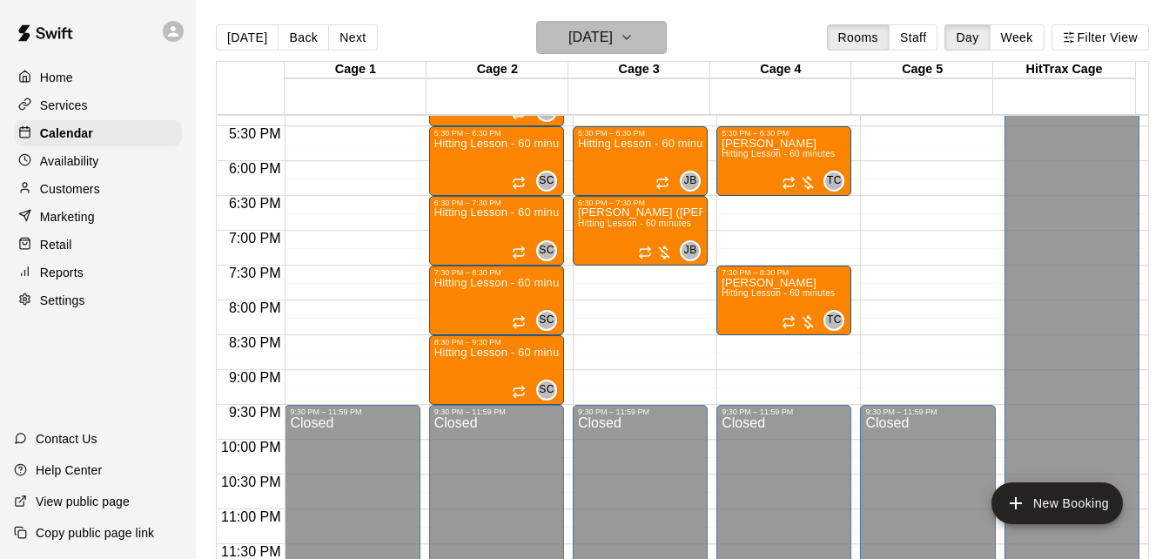
click at [613, 32] on h6 "Wednesday Sep 10" at bounding box center [591, 37] width 44 height 24
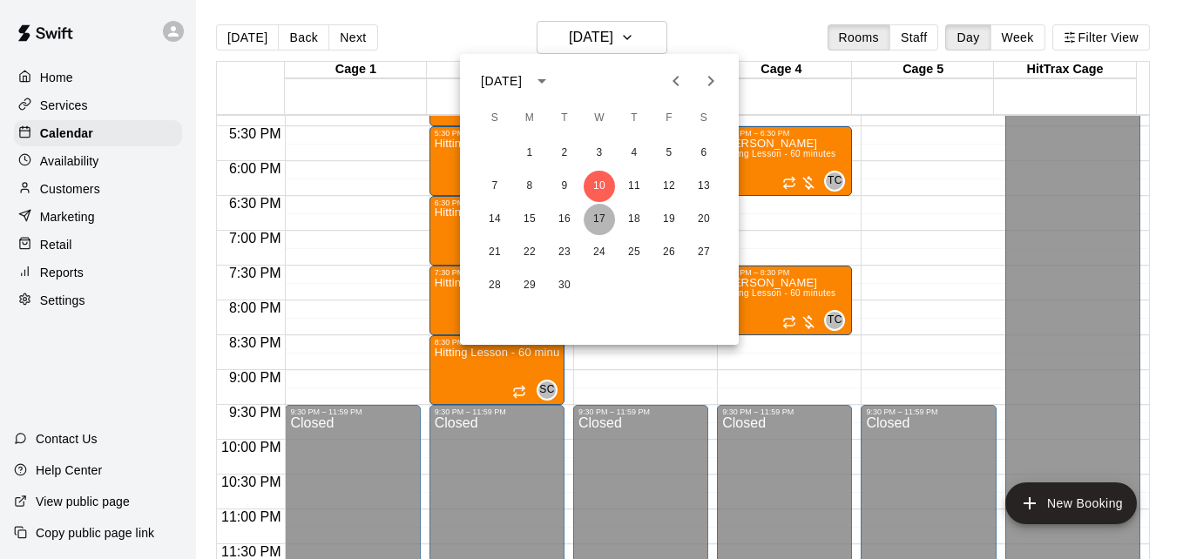
click at [601, 214] on button "17" at bounding box center [598, 219] width 31 height 31
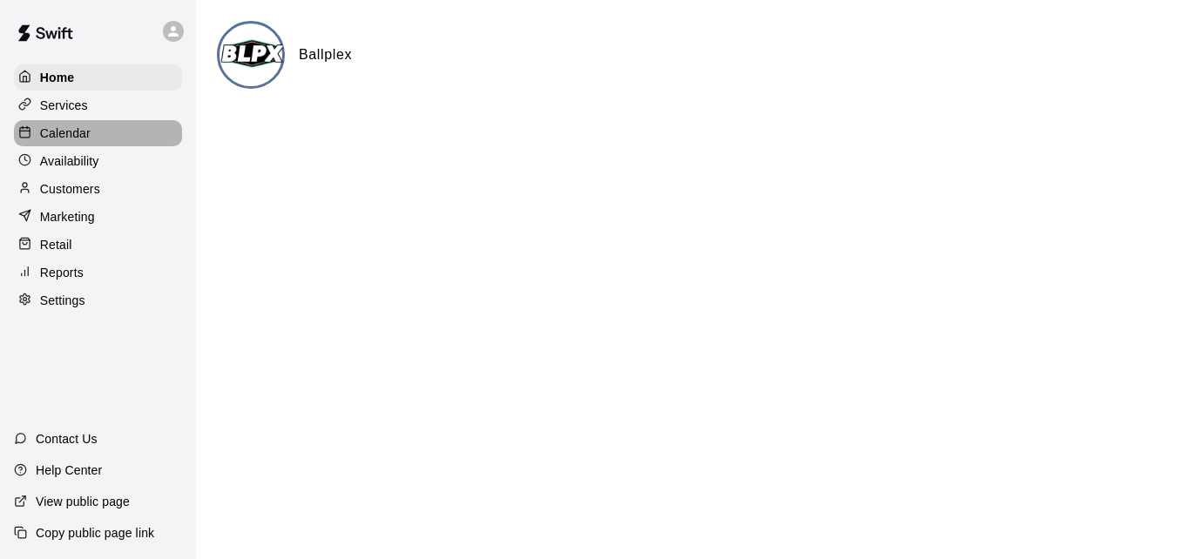
click at [129, 146] on div "Calendar" at bounding box center [98, 133] width 168 height 26
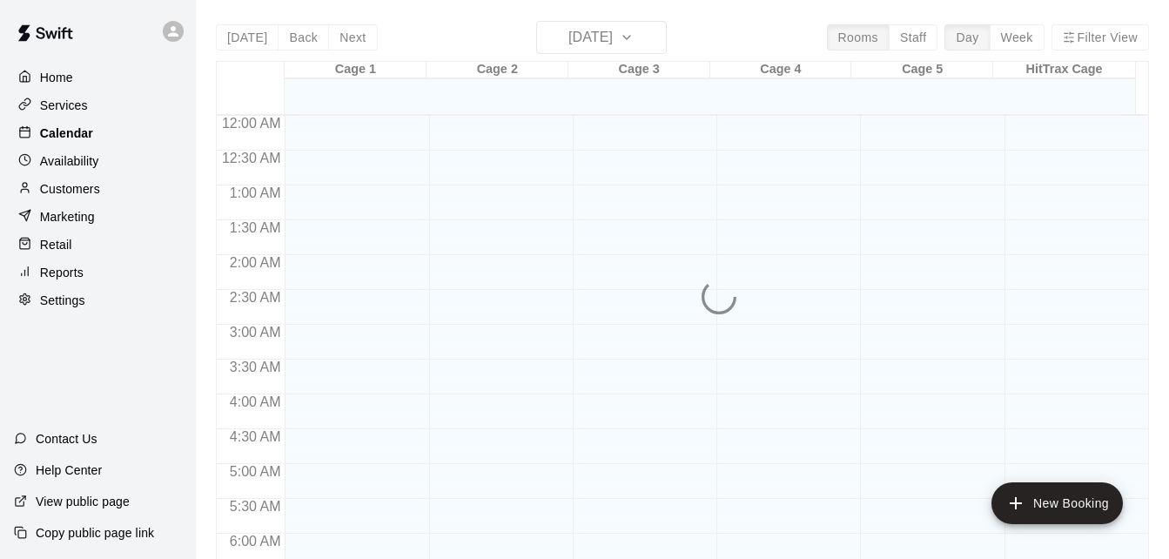
scroll to position [850, 0]
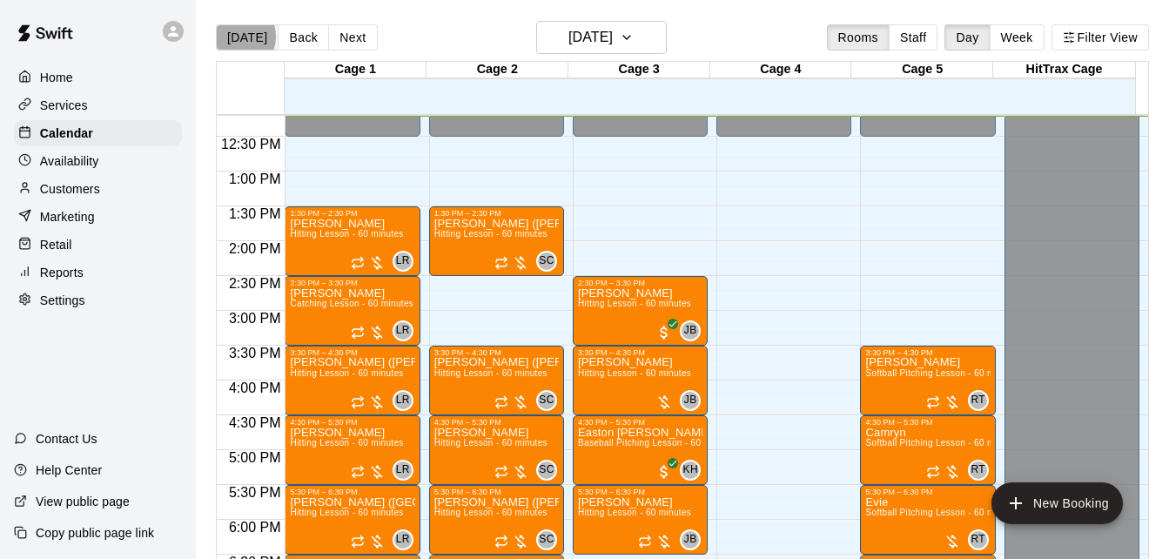
click at [233, 36] on button "[DATE]" at bounding box center [247, 37] width 63 height 26
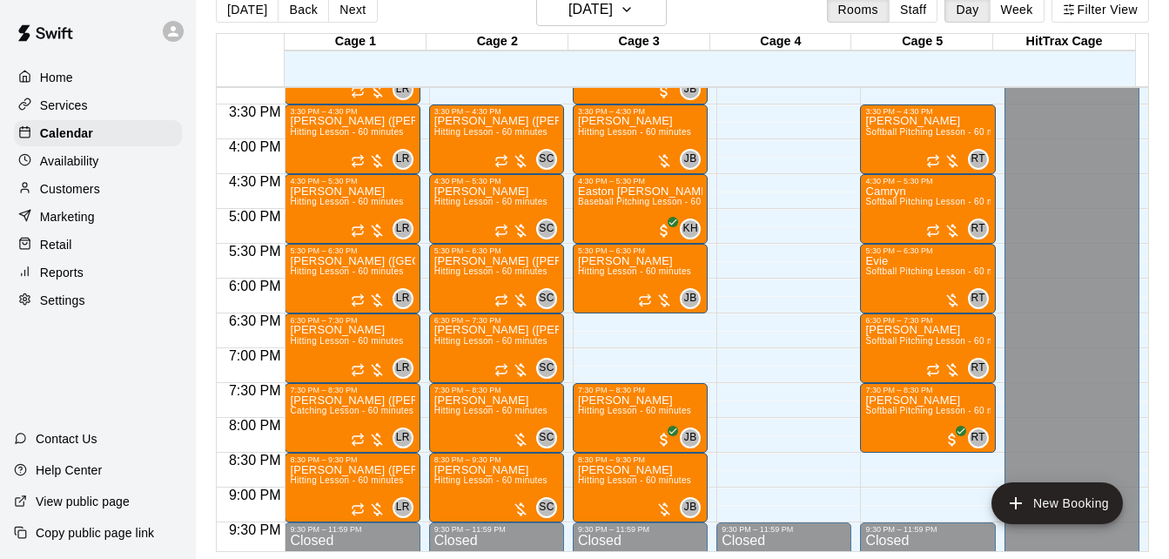
scroll to position [1071, 0]
